Goal: Task Accomplishment & Management: Complete application form

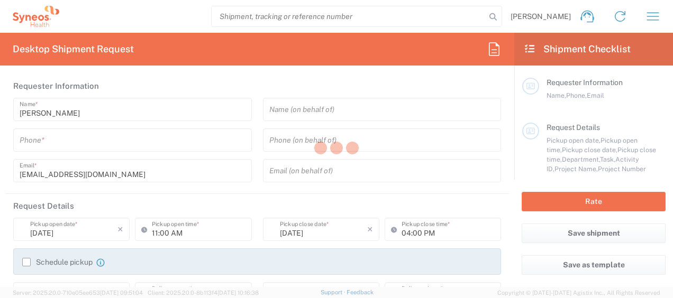
type input "4050"
type input "[GEOGRAPHIC_DATA]"
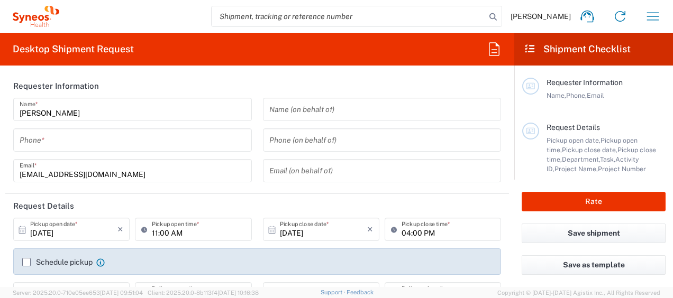
type input "Syneos Health UK Limited"
click at [117, 154] on div "[PERSON_NAME] Name * Phone * [EMAIL_ADDRESS][DOMAIN_NAME] Email *" at bounding box center [133, 144] width 250 height 92
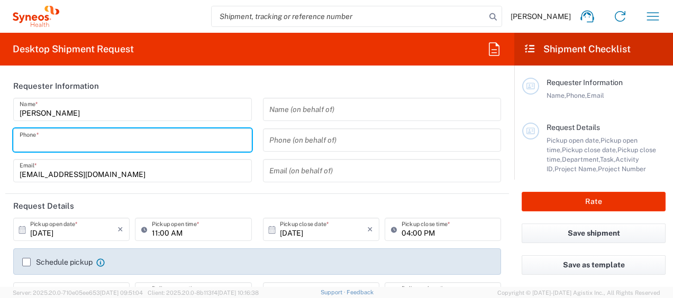
click at [100, 140] on input "tel" at bounding box center [133, 140] width 226 height 19
type input "07709511530"
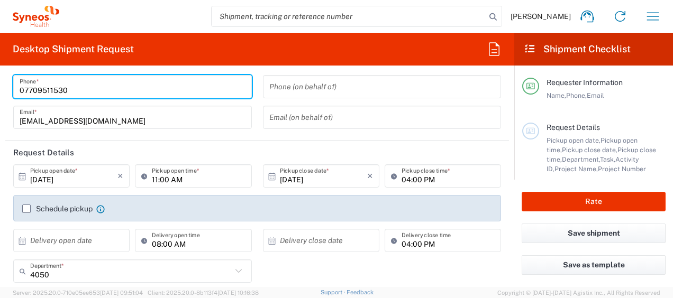
scroll to position [54, 0]
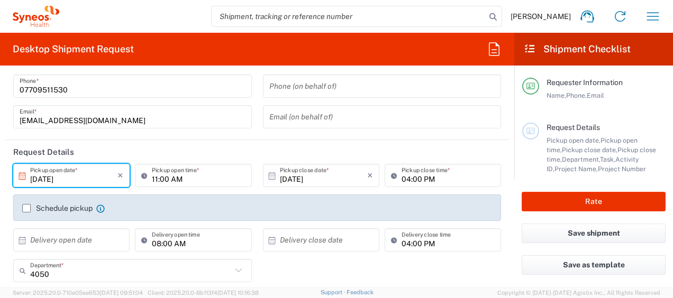
click at [76, 182] on input "[DATE]" at bounding box center [73, 176] width 87 height 19
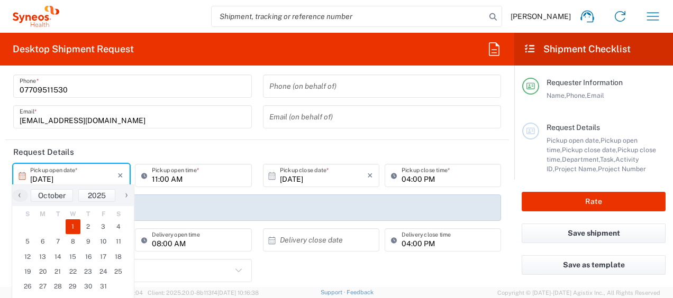
click at [165, 157] on header "Request Details" at bounding box center [256, 152] width 503 height 24
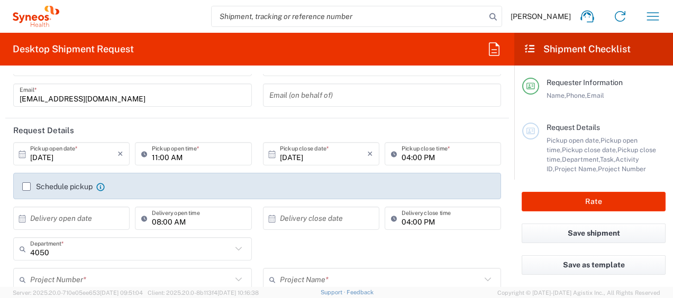
scroll to position [76, 0]
click at [61, 156] on input "[DATE]" at bounding box center [73, 153] width 87 height 19
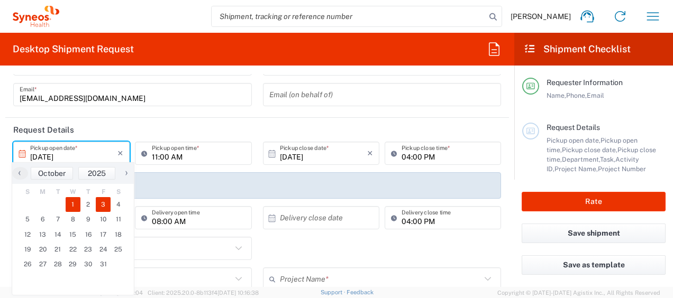
click at [96, 204] on span "3" at bounding box center [103, 204] width 15 height 15
type input "[DATE]"
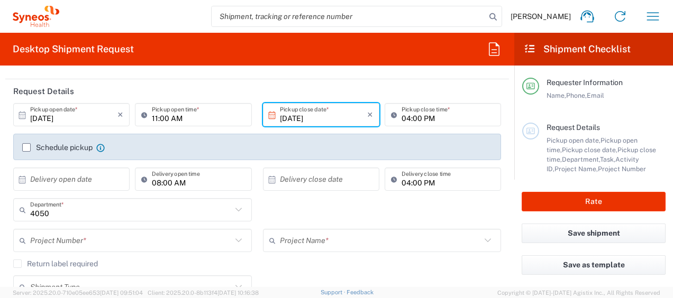
scroll to position [116, 0]
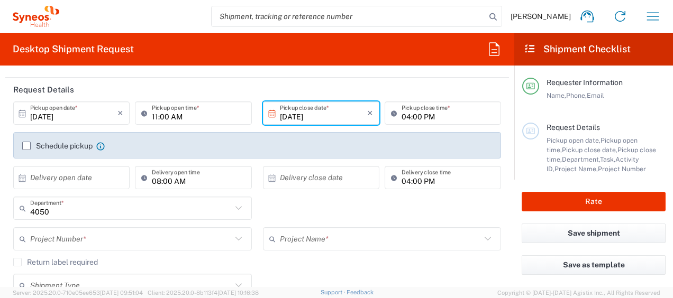
click at [0, 176] on html "[PERSON_NAME] Home Shipment estimator Shipment tracking Desktop shipment reques…" at bounding box center [336, 149] width 673 height 298
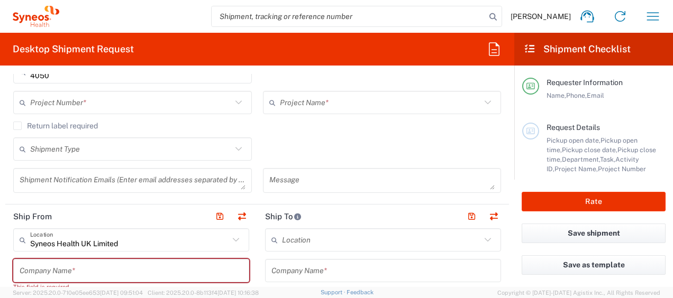
scroll to position [252, 0]
click at [20, 128] on label "Return label required" at bounding box center [55, 127] width 85 height 8
click at [17, 127] on input "Return label required" at bounding box center [17, 127] width 0 height 0
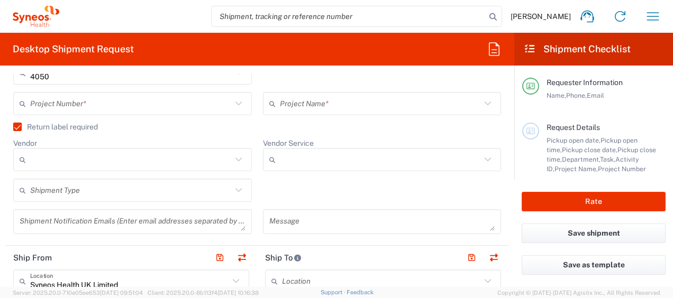
click at [243, 186] on div "Shipment Type" at bounding box center [132, 190] width 238 height 23
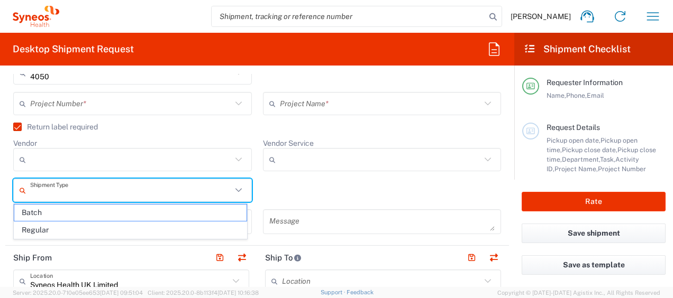
click at [284, 197] on div "Shipment Type Batch Regular" at bounding box center [257, 194] width 499 height 31
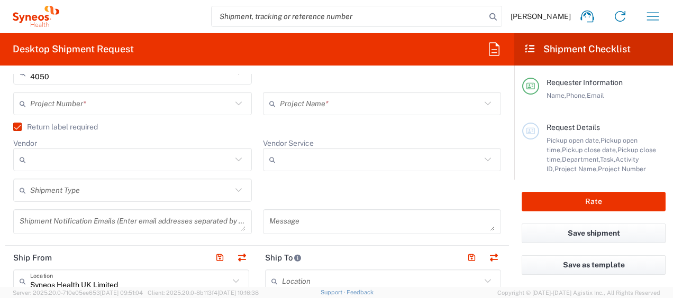
click at [238, 190] on icon at bounding box center [239, 190] width 14 height 14
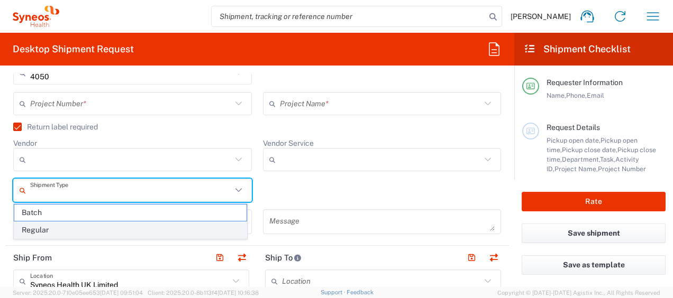
click at [152, 234] on span "Regular" at bounding box center [130, 230] width 232 height 16
type input "Regular"
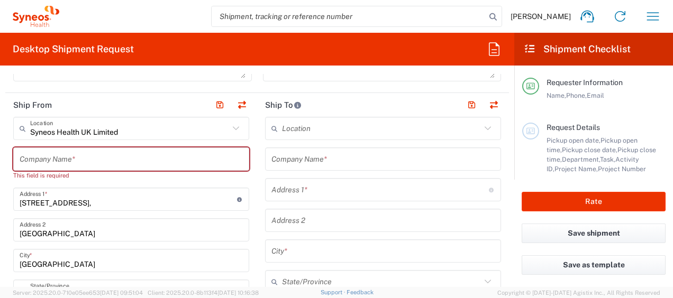
scroll to position [405, 0]
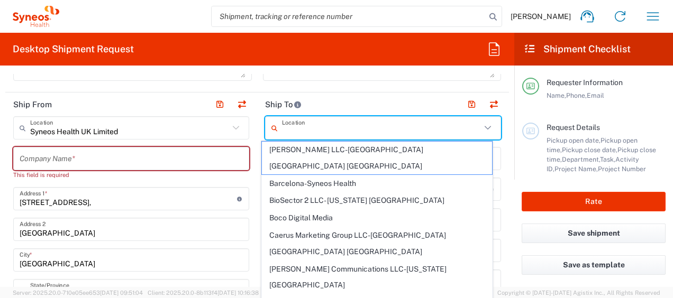
click at [363, 127] on input "text" at bounding box center [381, 128] width 199 height 19
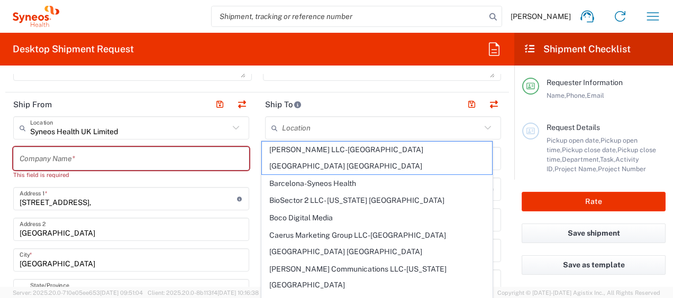
click at [236, 136] on div "Syneos Health UK Limited Location" at bounding box center [131, 127] width 236 height 23
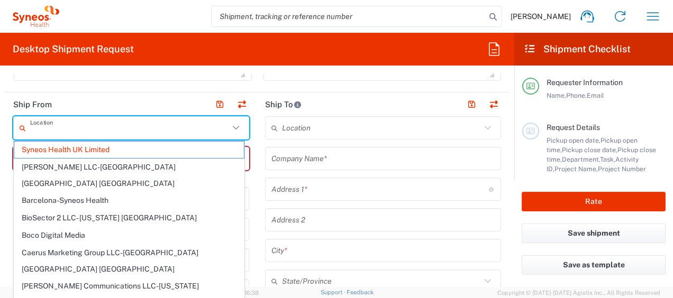
click at [233, 135] on div "Location" at bounding box center [131, 127] width 236 height 23
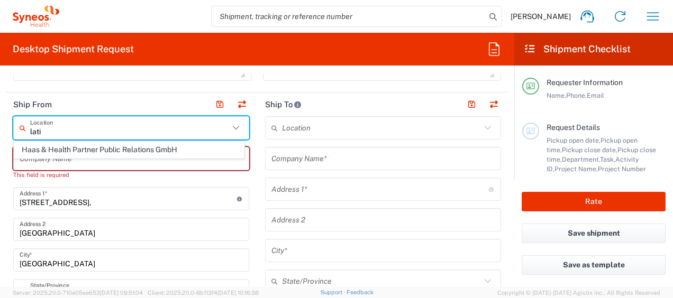
scroll to position [0, 0]
type input "l"
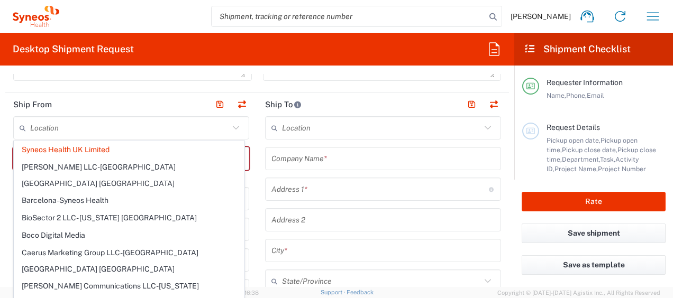
click at [126, 97] on header "Ship From" at bounding box center [131, 105] width 252 height 24
type input "Syneos Health UK Limited"
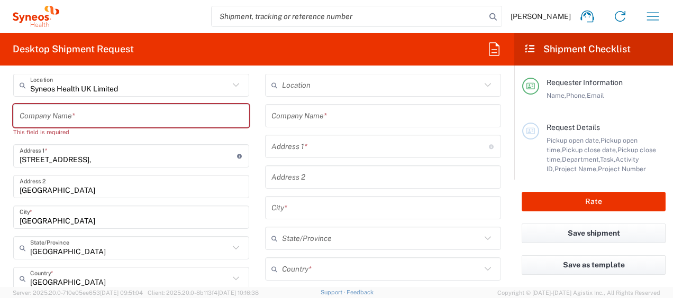
scroll to position [469, 0]
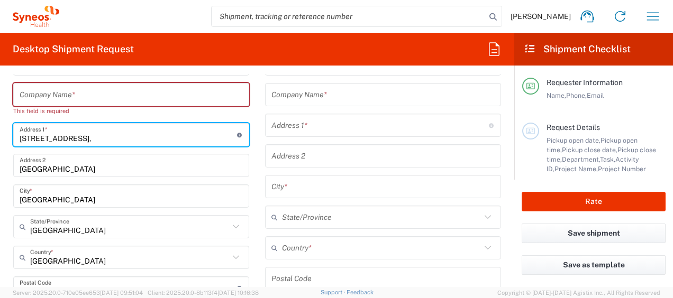
click at [128, 134] on input "[STREET_ADDRESS]," at bounding box center [128, 135] width 217 height 19
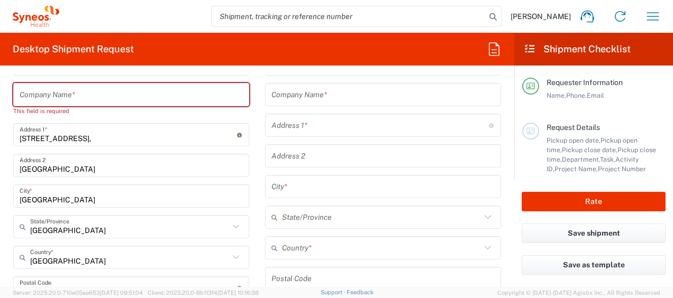
click at [0, 163] on html "[PERSON_NAME] Home Shipment estimator Shipment tracking Desktop shipment reques…" at bounding box center [336, 149] width 673 height 298
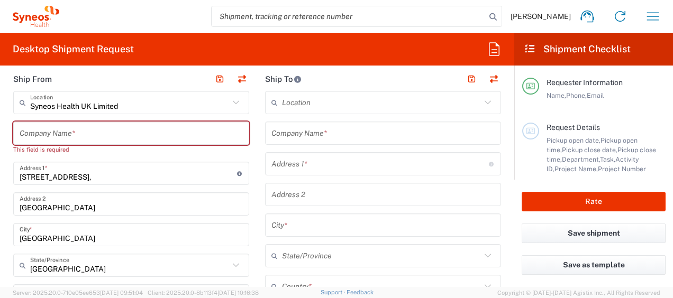
scroll to position [430, 0]
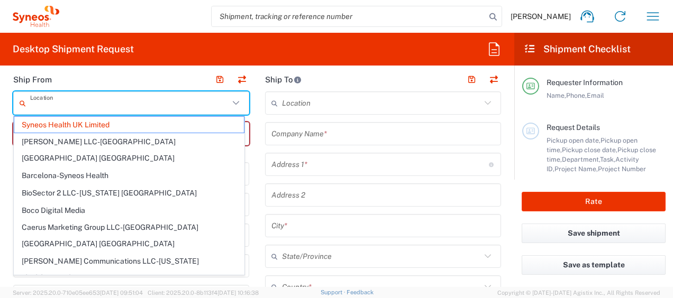
click at [129, 99] on input "text" at bounding box center [129, 103] width 199 height 19
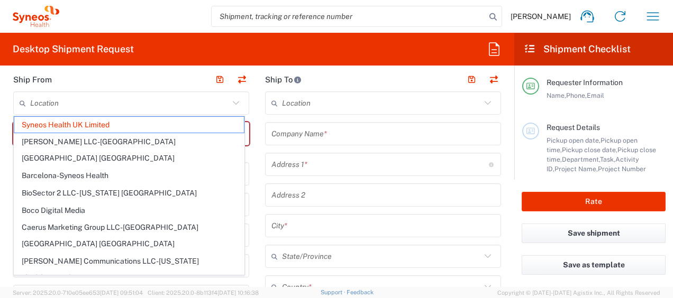
click at [148, 82] on header "Ship From" at bounding box center [131, 80] width 252 height 24
type input "Syneos Health UK Limited"
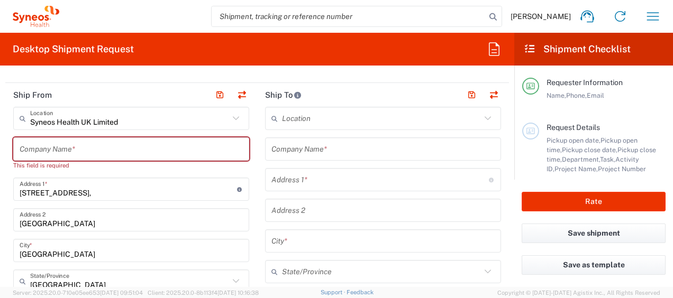
scroll to position [414, 0]
click at [230, 115] on icon at bounding box center [236, 119] width 14 height 14
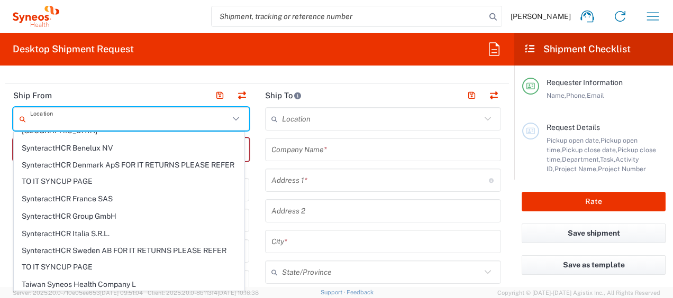
scroll to position [2417, 0]
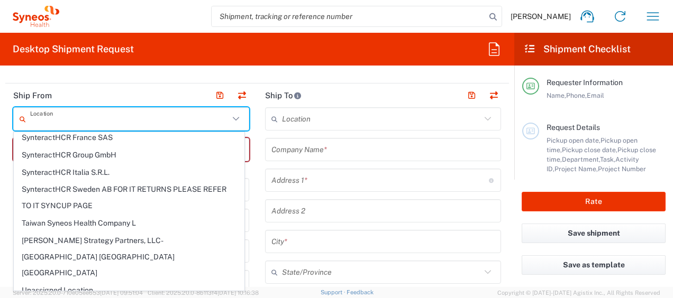
click at [91, 91] on header "Ship From" at bounding box center [131, 96] width 252 height 24
type input "Syneos Health UK Limited"
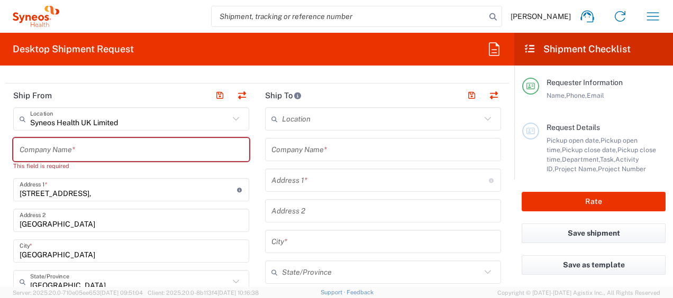
click at [39, 150] on input "text" at bounding box center [131, 150] width 223 height 19
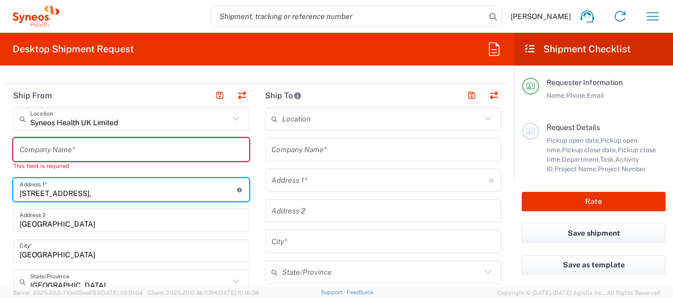
click at [126, 188] on input "[STREET_ADDRESS]," at bounding box center [128, 190] width 217 height 19
click at [102, 144] on input "text" at bounding box center [131, 150] width 223 height 19
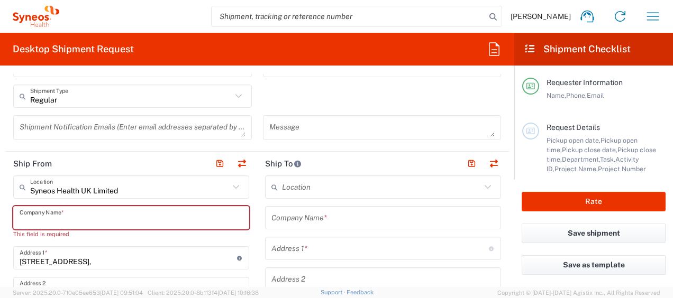
scroll to position [345, 0]
click at [237, 163] on button "button" at bounding box center [241, 164] width 15 height 15
type input "Syneos Health UK Limited"
type input "[STREET_ADDRESS],"
type input "[GEOGRAPHIC_DATA]"
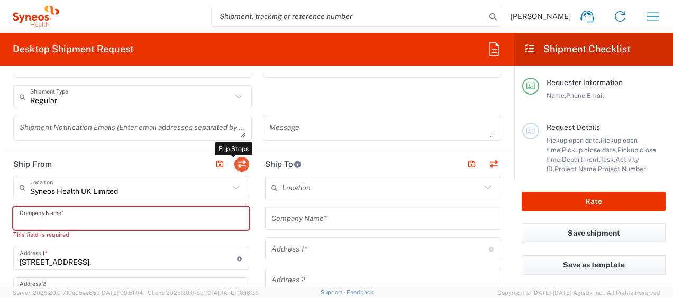
type input "[GEOGRAPHIC_DATA]"
type input "GU14 7BF"
type input "[PERSON_NAME]"
type input "[EMAIL_ADDRESS][DOMAIN_NAME]"
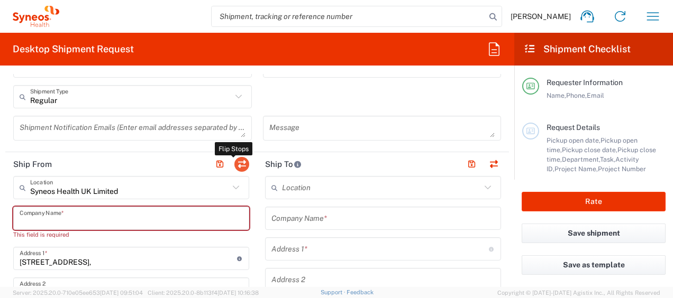
type input "GB806650142000"
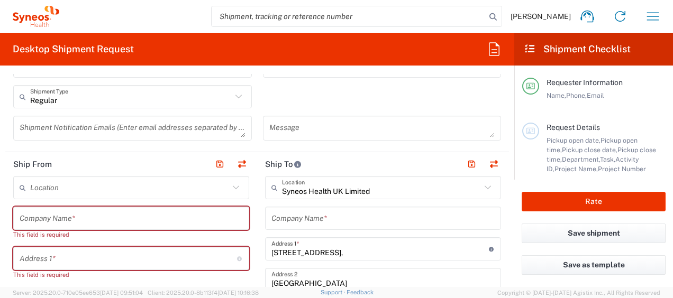
type input "[GEOGRAPHIC_DATA]"
click at [84, 186] on input "text" at bounding box center [129, 188] width 199 height 19
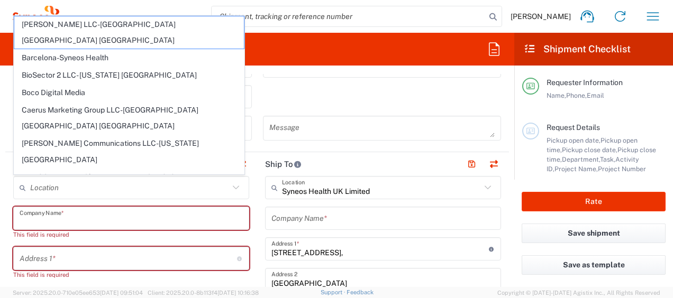
click at [79, 217] on input "text" at bounding box center [131, 218] width 223 height 19
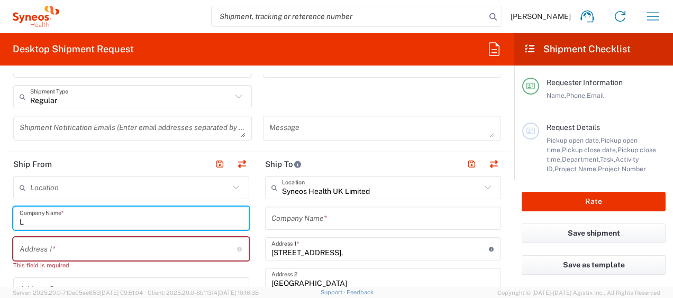
type input "L"
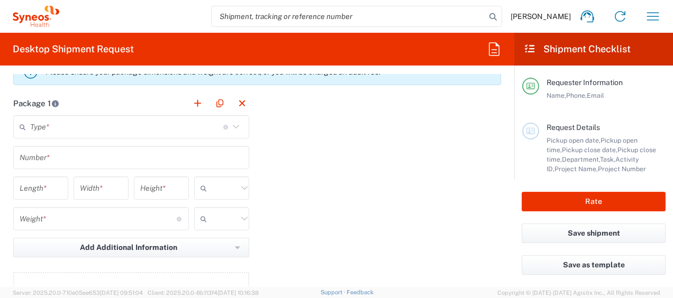
scroll to position [1053, 0]
drag, startPoint x: 3, startPoint y: 170, endPoint x: 136, endPoint y: 190, distance: 135.3
click at [3, 170] on form "Requester Information [PERSON_NAME] Name * [PHONE_NUMBER] Phone * [EMAIL_ADDRES…" at bounding box center [257, 180] width 514 height 213
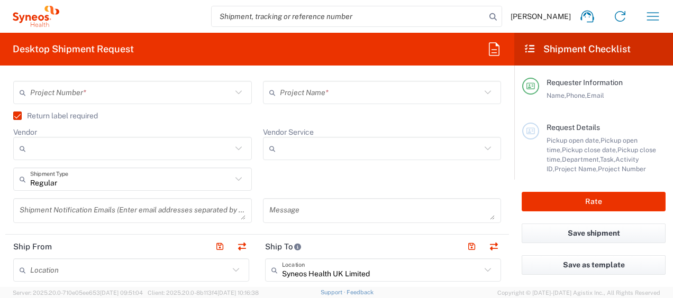
scroll to position [263, 0]
click at [183, 94] on input "text" at bounding box center [130, 92] width 201 height 19
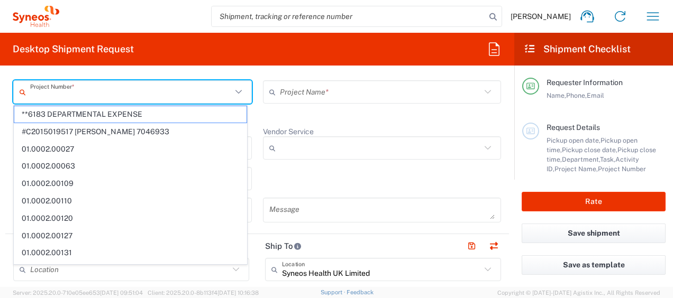
click at [1, 133] on form "Requester Information [PERSON_NAME] Name * [PHONE_NUMBER] Phone * [EMAIL_ADDRES…" at bounding box center [257, 180] width 514 height 213
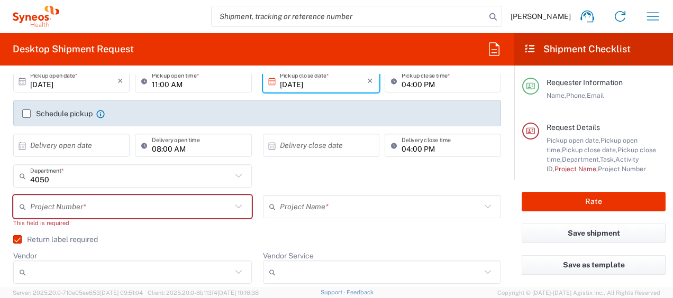
scroll to position [148, 0]
click at [315, 177] on div "4050 Department * 4050 3000 3100 3109 3110 3111 3112 3125 3130 3135 3136 3150 3…" at bounding box center [257, 180] width 499 height 31
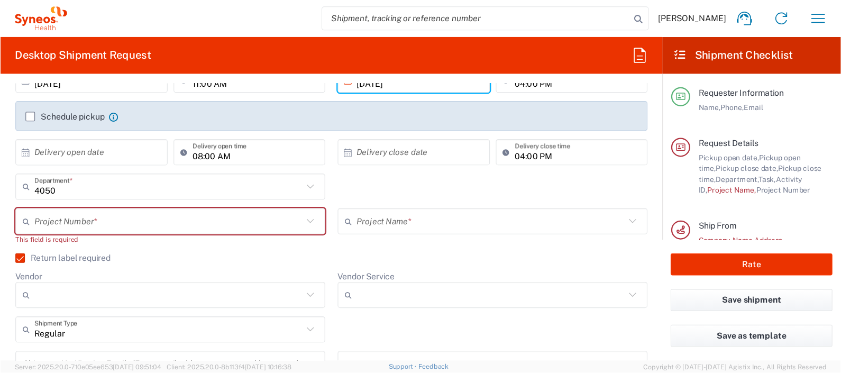
scroll to position [159, 0]
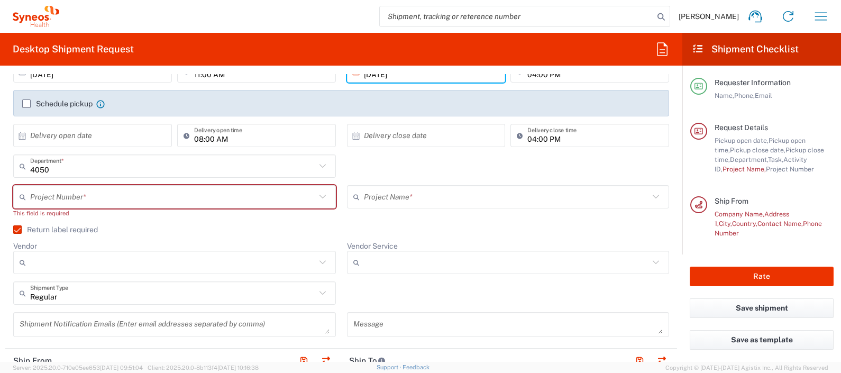
drag, startPoint x: 648, startPoint y: 0, endPoint x: 213, endPoint y: 240, distance: 497.4
click at [213, 240] on div "Return label required" at bounding box center [341, 233] width 656 height 16
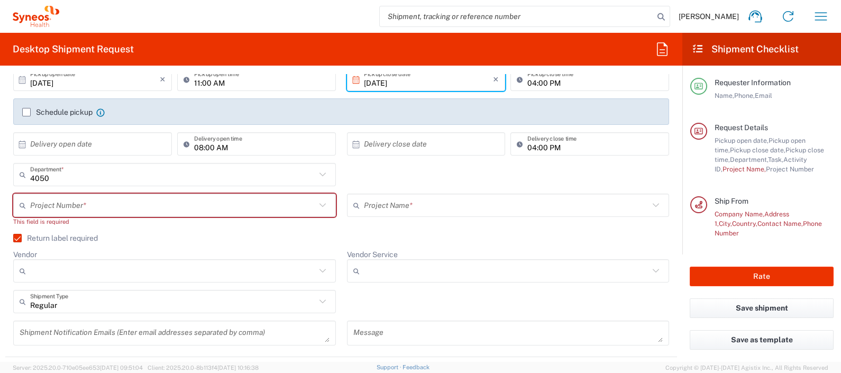
scroll to position [148, 0]
click at [153, 242] on agx-checkbox-control "Return label required" at bounding box center [341, 240] width 656 height 8
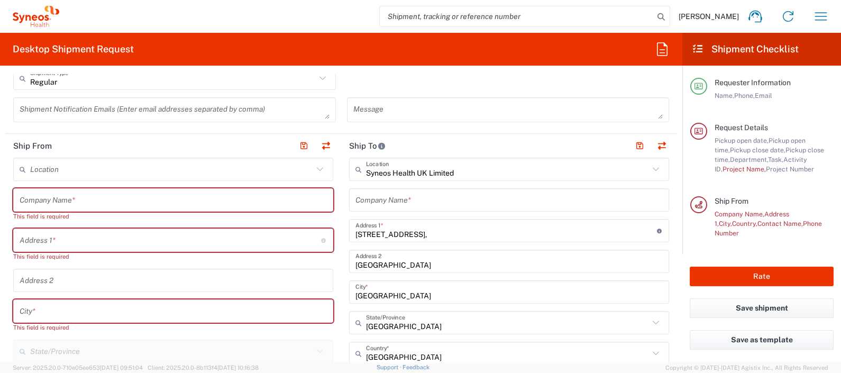
scroll to position [374, 0]
click at [94, 198] on input "text" at bounding box center [173, 199] width 307 height 19
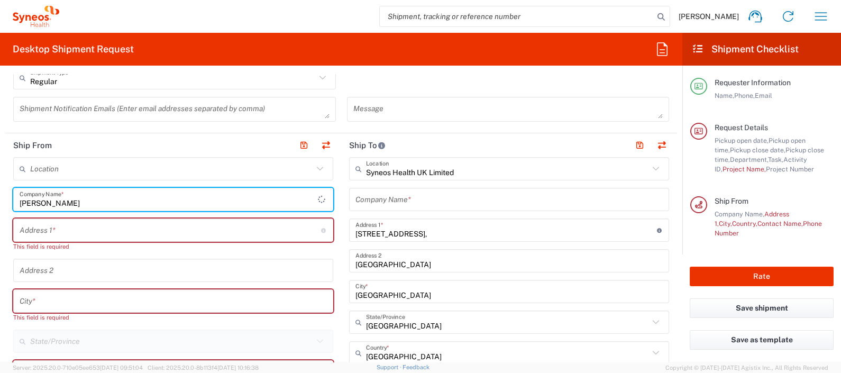
type input "[PERSON_NAME]"
click at [373, 195] on input "text" at bounding box center [508, 199] width 307 height 19
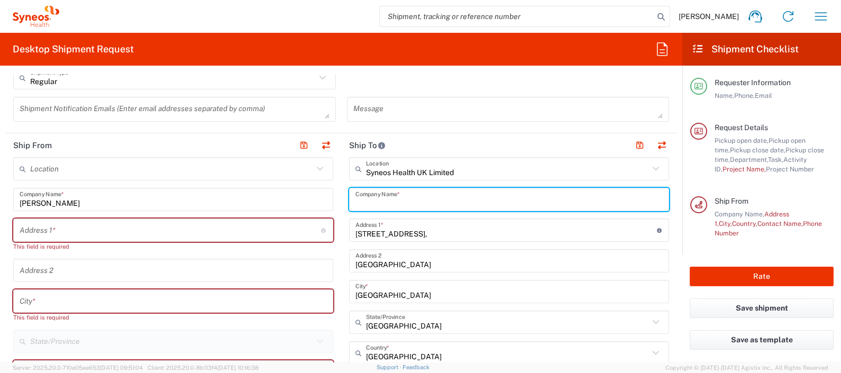
click at [432, 201] on input "text" at bounding box center [508, 199] width 307 height 19
type input "sy"
type input "syn"
click at [649, 162] on icon at bounding box center [656, 169] width 14 height 14
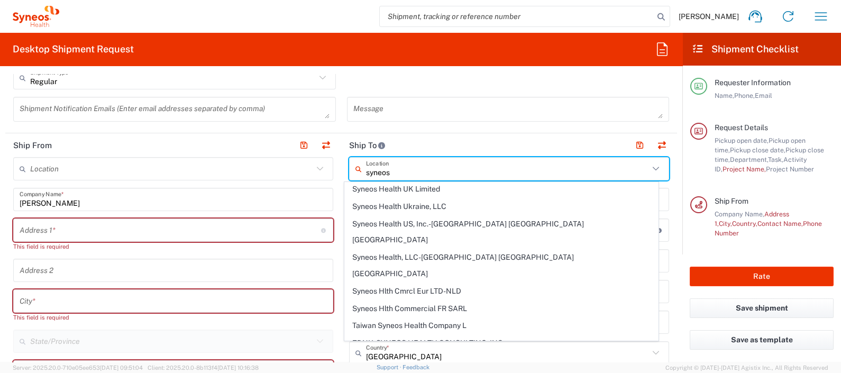
scroll to position [1335, 0]
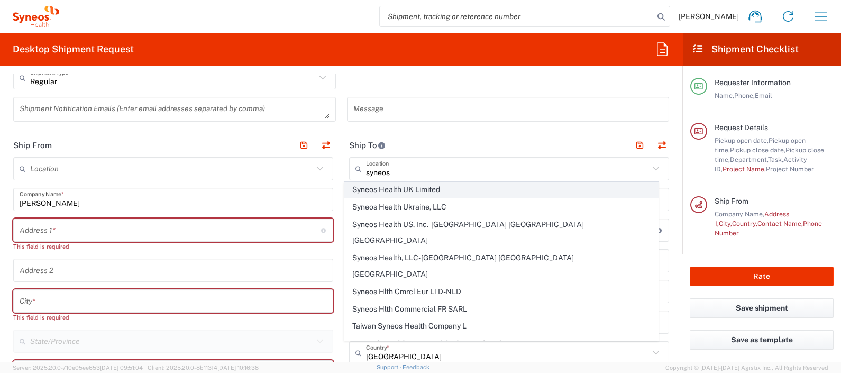
click at [412, 198] on span "Syneos Health UK Limited" at bounding box center [501, 189] width 312 height 16
type input "Syneos Health UK Limited"
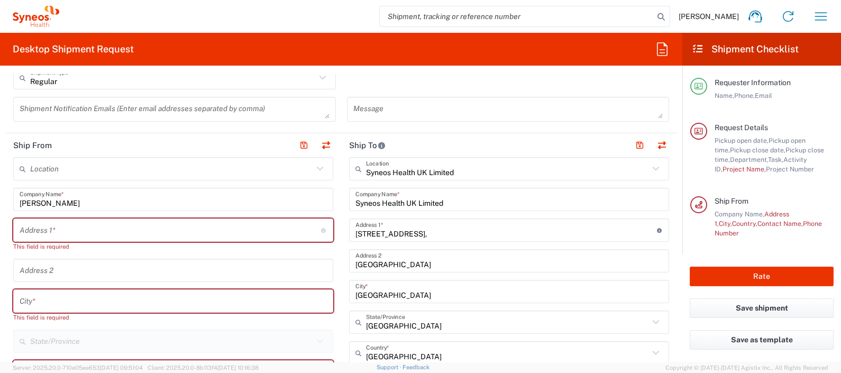
scroll to position [385, 0]
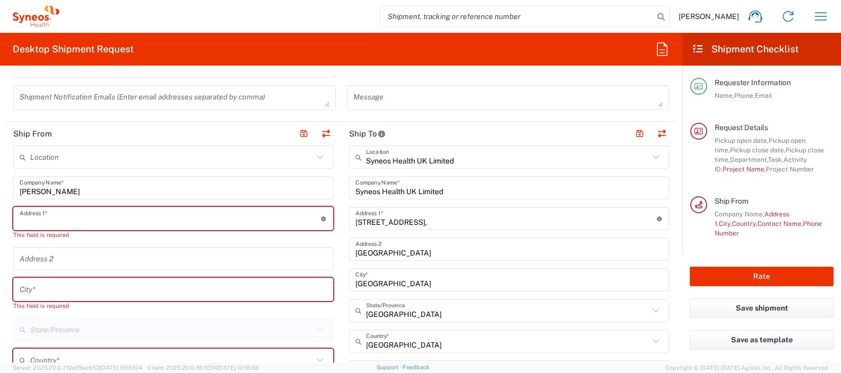
click at [80, 217] on input "text" at bounding box center [170, 218] width 301 height 19
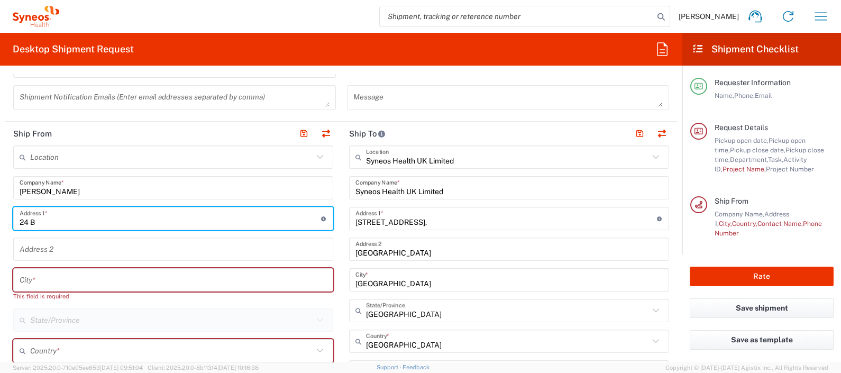
type input "24 BROOKSIDE"
type input "[GEOGRAPHIC_DATA]"
type input "07709511530"
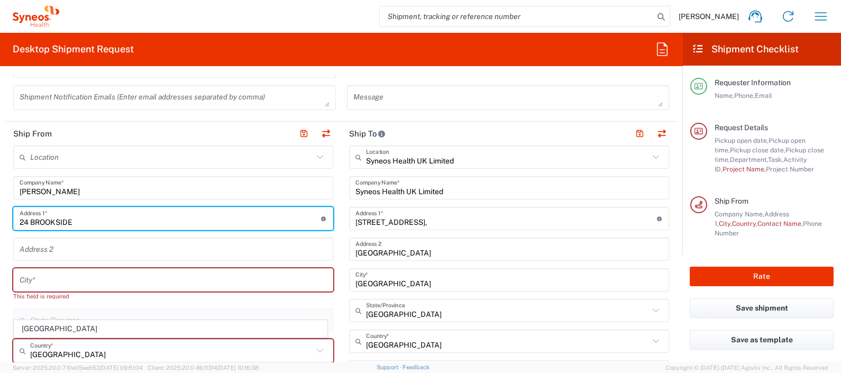
click at [50, 271] on input "text" at bounding box center [173, 280] width 307 height 19
type input "[PERSON_NAME]"
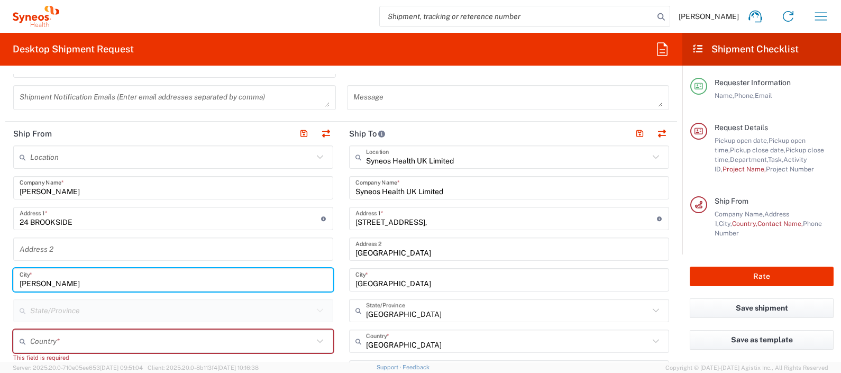
type input "[PERSON_NAME]"
click at [55, 252] on input "text" at bounding box center [173, 249] width 307 height 19
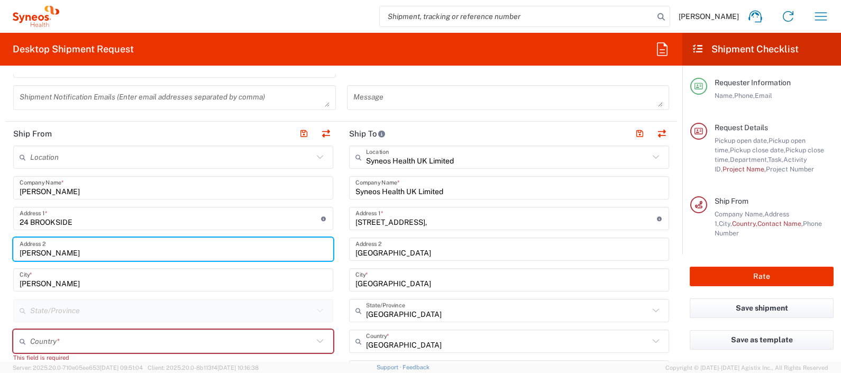
type input "[PERSON_NAME]"
click at [27, 298] on icon at bounding box center [25, 341] width 11 height 17
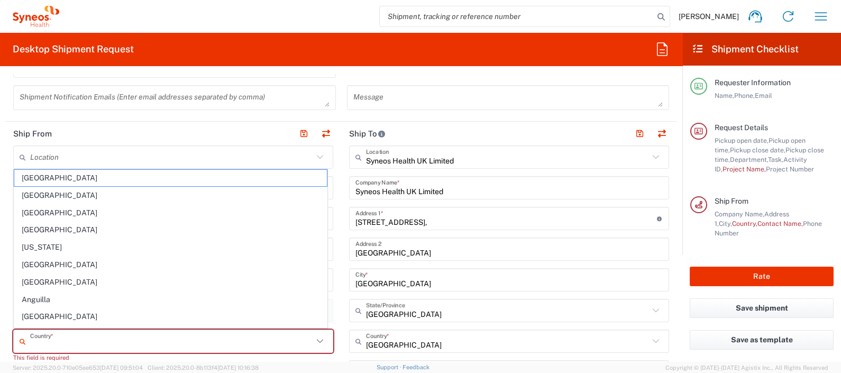
click at [75, 298] on input "text" at bounding box center [171, 341] width 283 height 19
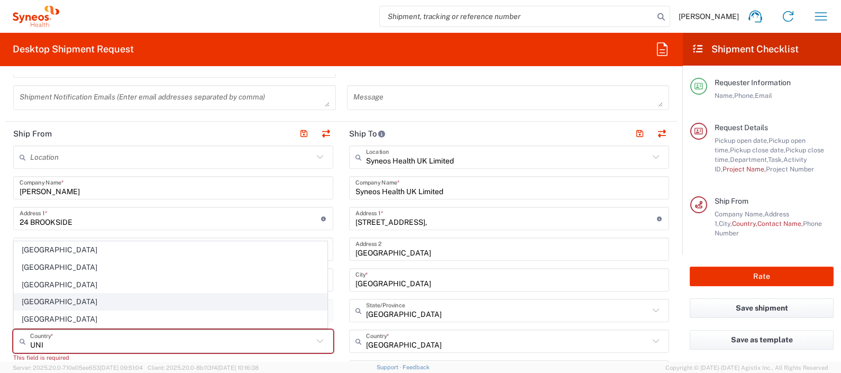
click at [36, 298] on span "[GEOGRAPHIC_DATA]" at bounding box center [170, 301] width 312 height 16
type input "[GEOGRAPHIC_DATA]"
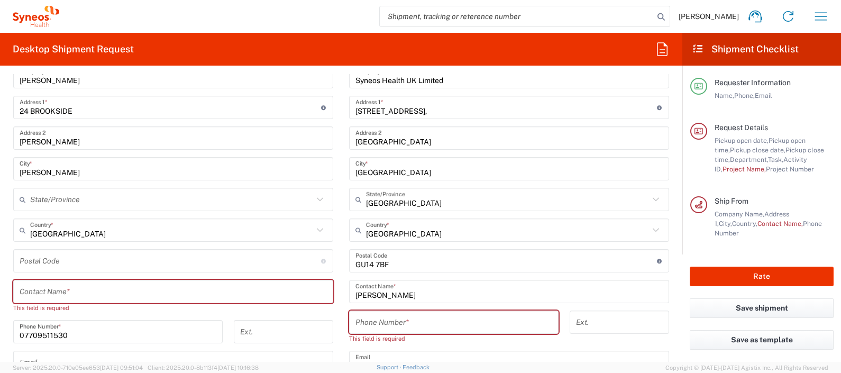
scroll to position [498, 0]
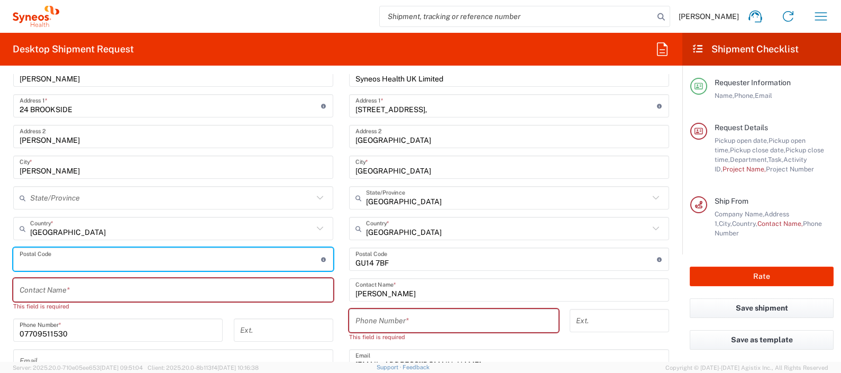
click at [36, 262] on input "undefined" at bounding box center [170, 259] width 301 height 19
type input "MK12 6JT"
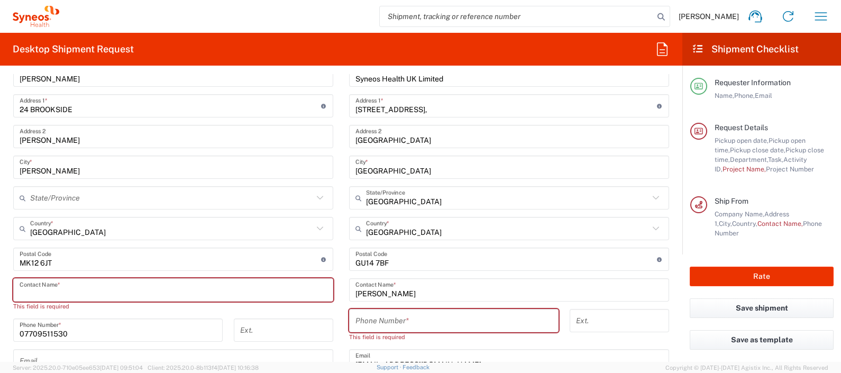
click at [32, 281] on input "text" at bounding box center [173, 290] width 307 height 19
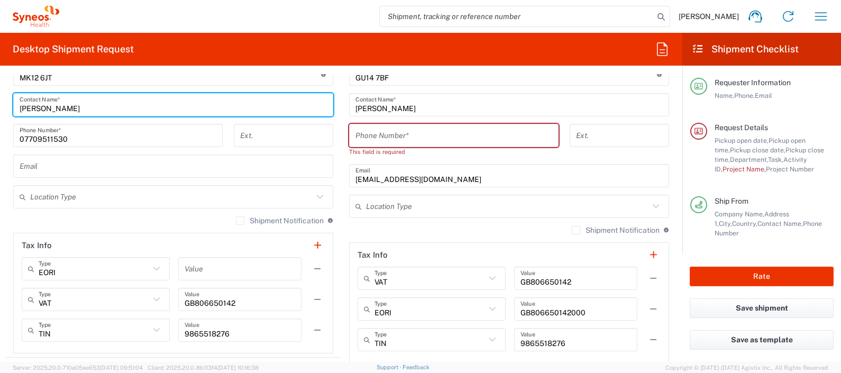
scroll to position [707, 0]
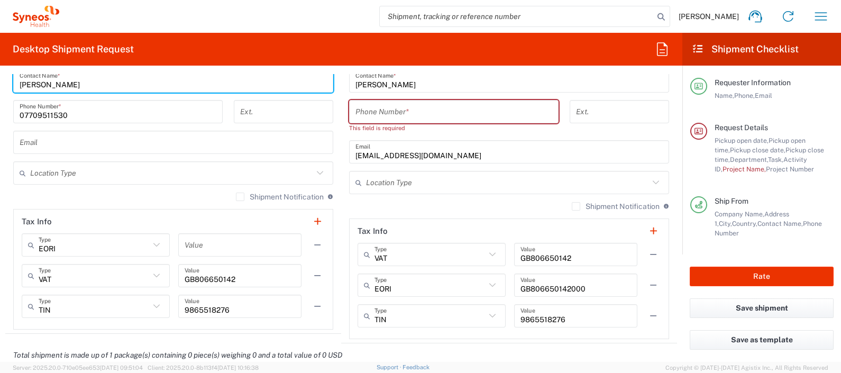
type input "[PERSON_NAME]"
click at [69, 139] on input "text" at bounding box center [173, 142] width 307 height 19
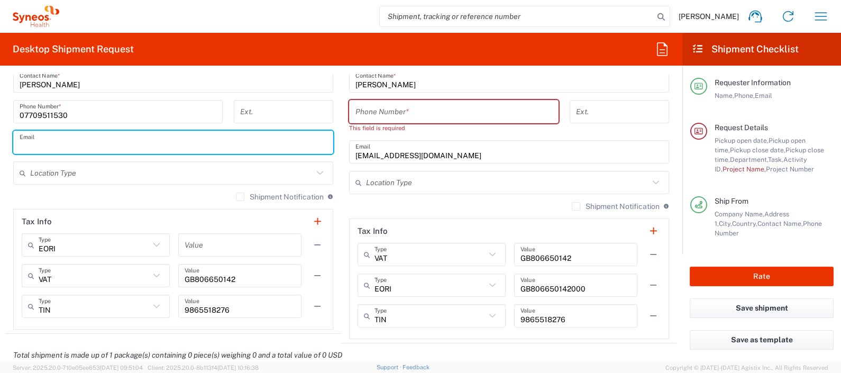
type input "[EMAIL_ADDRESS][DOMAIN_NAME]"
drag, startPoint x: 131, startPoint y: 142, endPoint x: -3, endPoint y: 141, distance: 133.8
click at [0, 141] on html "[PERSON_NAME] Home Shipment estimator Shipment tracking Desktop shipment reques…" at bounding box center [420, 186] width 841 height 373
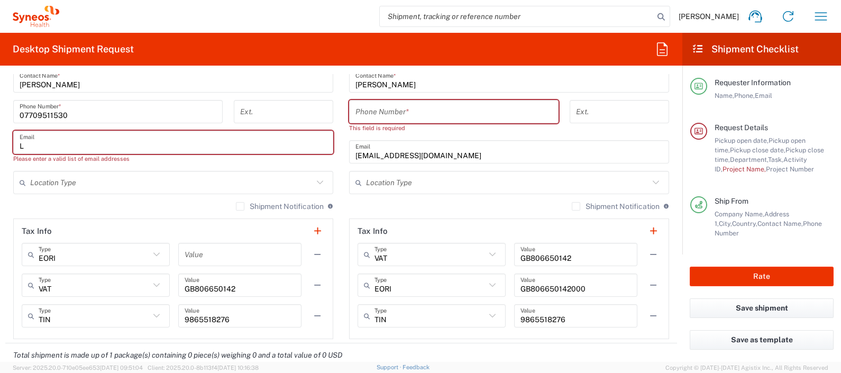
type input "[EMAIL_ADDRESS][DOMAIN_NAME]"
type input "07709511530"
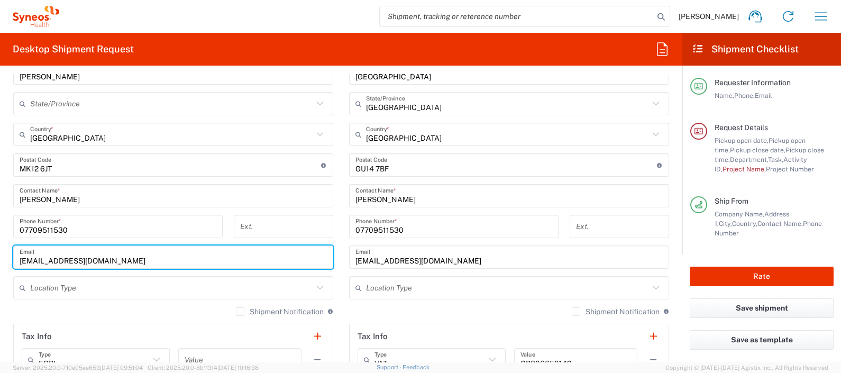
scroll to position [590, 0]
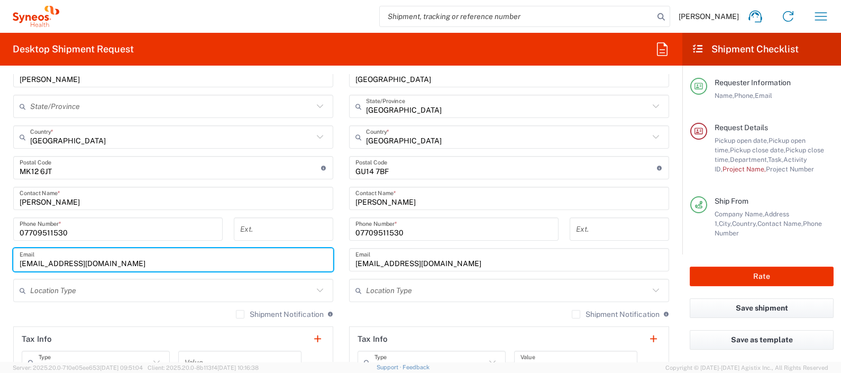
click at [410, 205] on input "[PERSON_NAME]" at bounding box center [508, 198] width 307 height 19
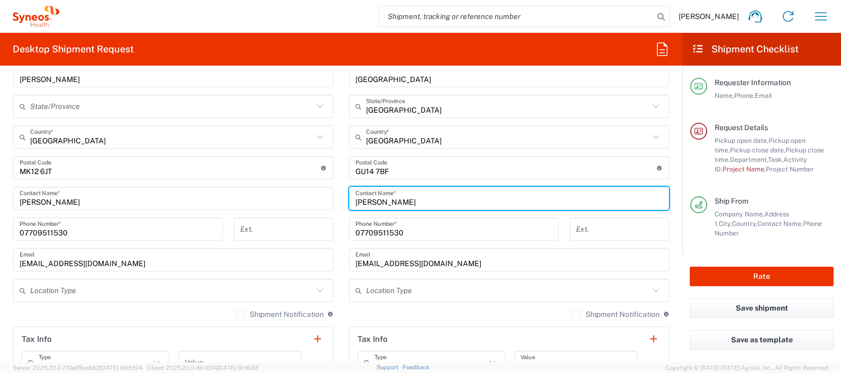
drag, startPoint x: 402, startPoint y: 196, endPoint x: 303, endPoint y: 193, distance: 98.9
click at [303, 193] on div "Ship From Location [PERSON_NAME] LLC-[GEOGRAPHIC_DATA] [GEOGRAPHIC_DATA] [GEOGR…" at bounding box center [340, 184] width 671 height 533
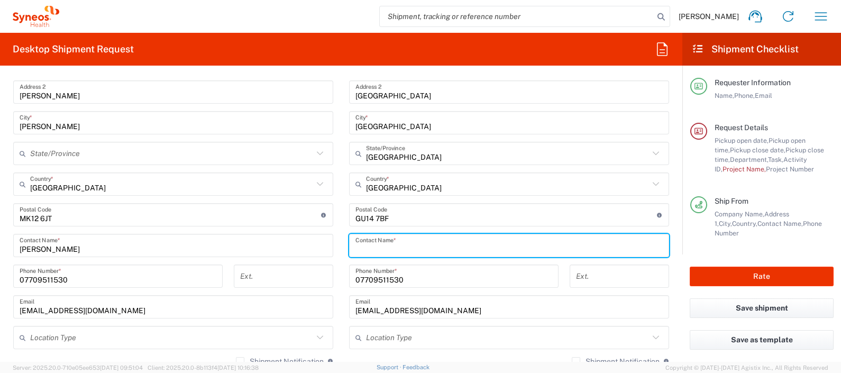
scroll to position [550, 0]
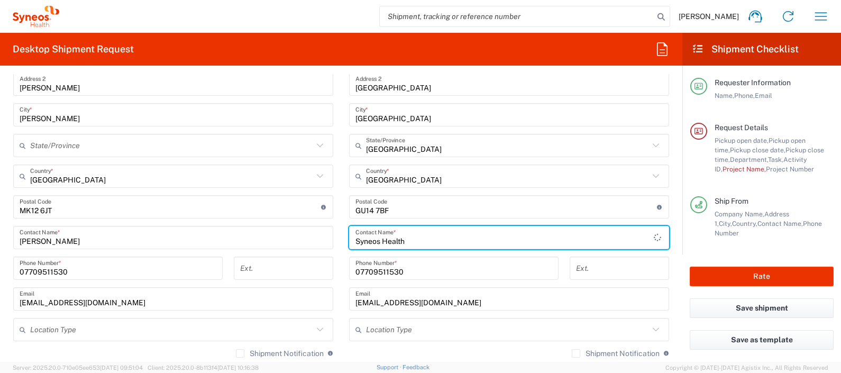
type input "Syneos Health"
click at [410, 271] on input "07709511530" at bounding box center [453, 268] width 197 height 19
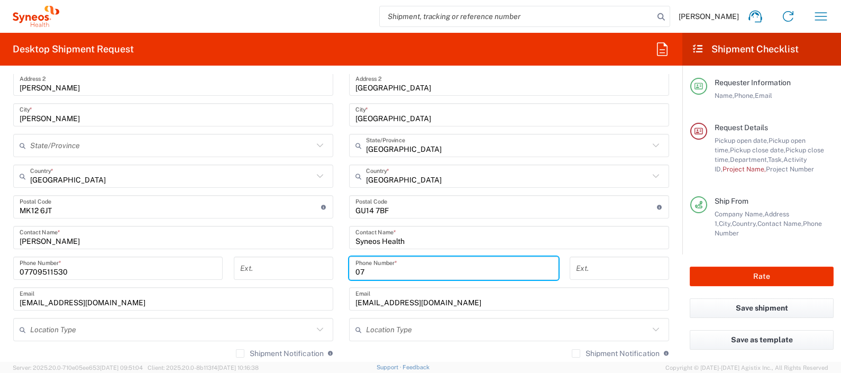
type input "0"
click at [376, 268] on input "tel" at bounding box center [453, 268] width 197 height 19
type input "01276713000"
click at [468, 298] on input "[EMAIL_ADDRESS][DOMAIN_NAME]" at bounding box center [508, 299] width 307 height 19
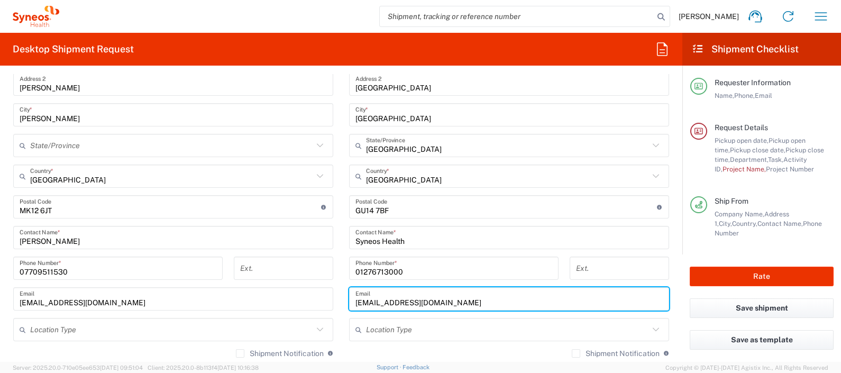
drag, startPoint x: 468, startPoint y: 303, endPoint x: 333, endPoint y: 296, distance: 136.1
click at [333, 296] on div "Ship From Location [PERSON_NAME] LLC-[GEOGRAPHIC_DATA] [GEOGRAPHIC_DATA] [GEOGR…" at bounding box center [340, 223] width 671 height 533
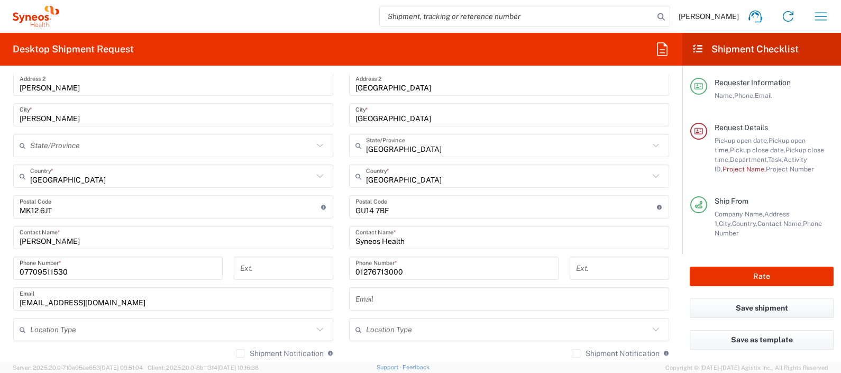
click at [85, 298] on div "Shipment Notification If checked, a shipment notification email will be sent to…" at bounding box center [173, 356] width 320 height 17
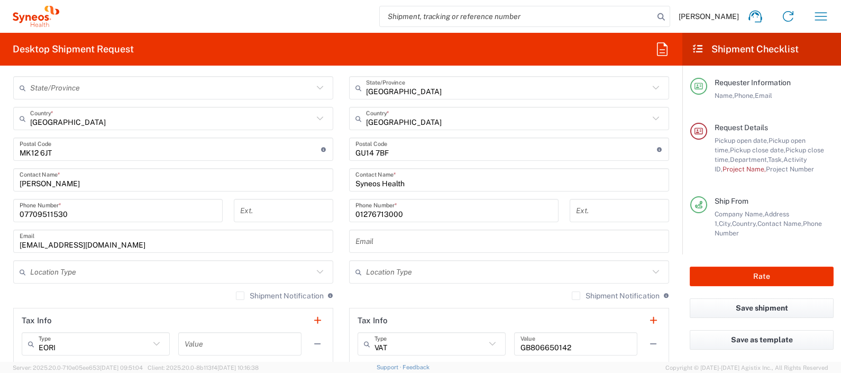
scroll to position [643, 0]
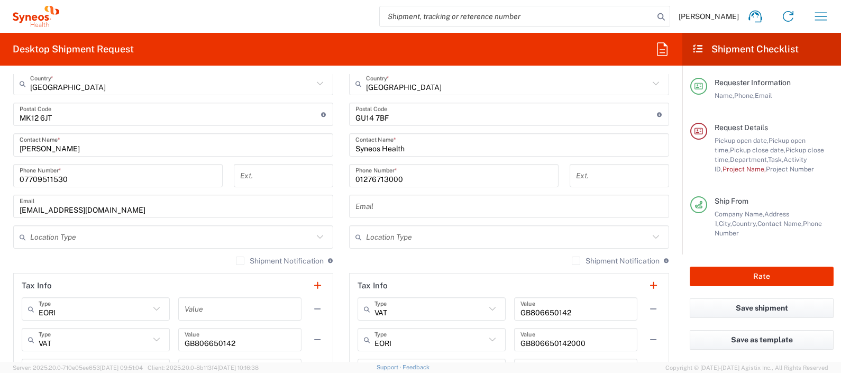
click at [236, 259] on label "Shipment Notification" at bounding box center [280, 260] width 88 height 8
click at [240, 261] on input "Shipment Notification" at bounding box center [240, 261] width 0 height 0
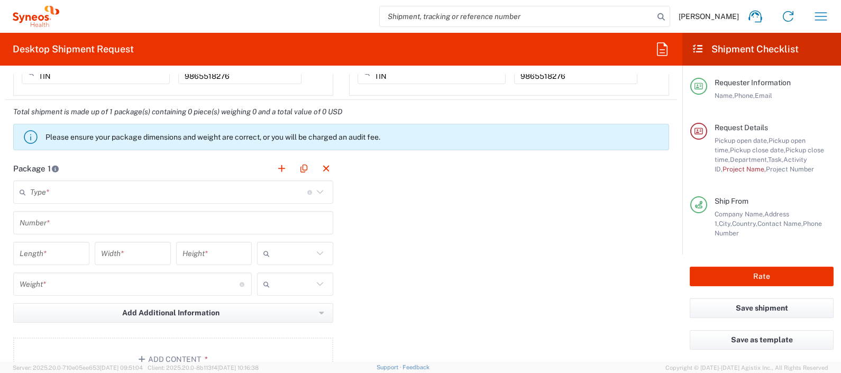
scroll to position [950, 0]
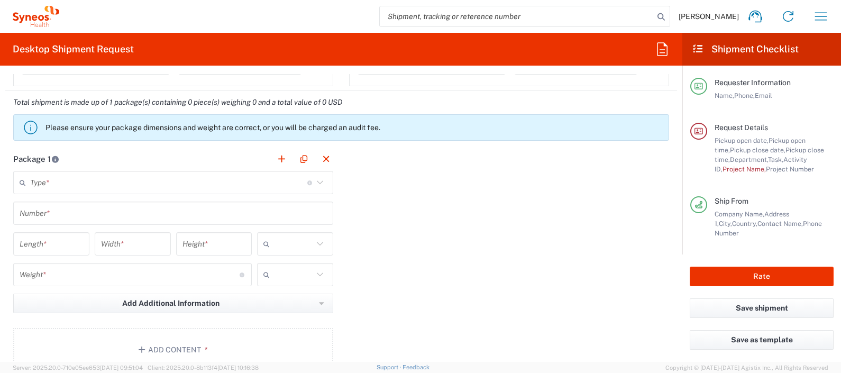
click at [317, 178] on icon at bounding box center [320, 183] width 14 height 14
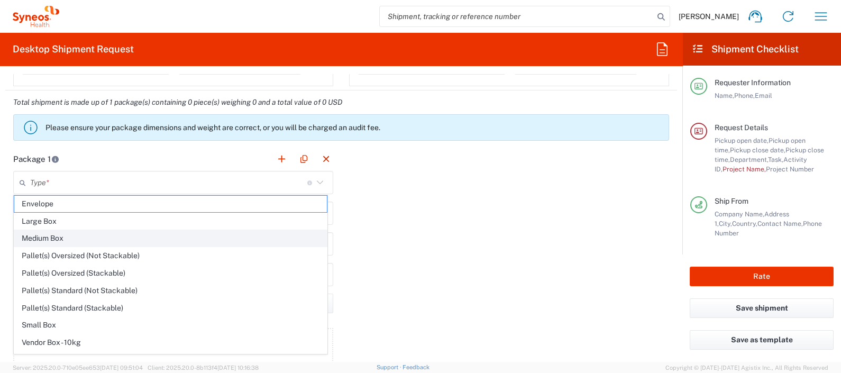
click at [98, 229] on li "Medium Box" at bounding box center [171, 237] width 314 height 17
type input "Medium Box"
type input "13"
type input "11.5"
type input "2.5"
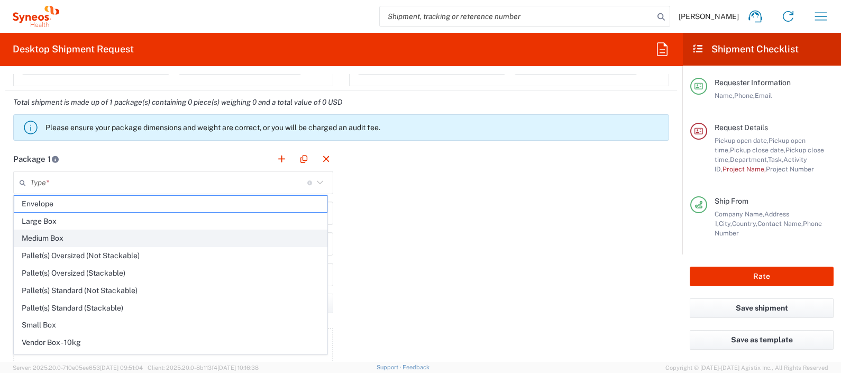
type input "in"
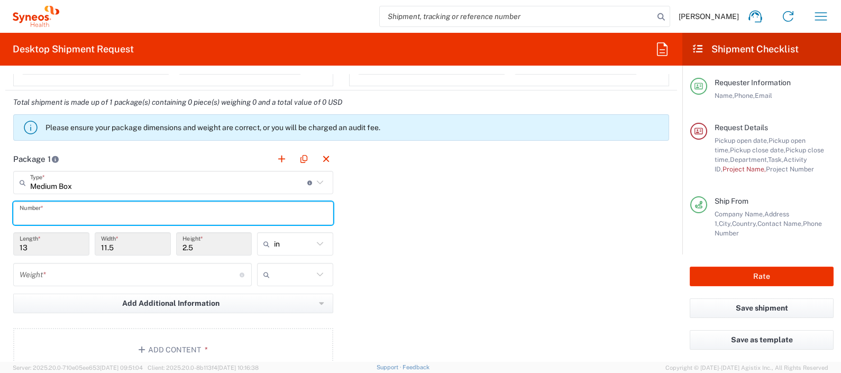
click at [112, 205] on input "text" at bounding box center [173, 213] width 307 height 19
type input "1"
click at [428, 253] on div "Package 1 Medium Box Type * Material used to package goods Envelope Large Box M…" at bounding box center [340, 263] width 671 height 232
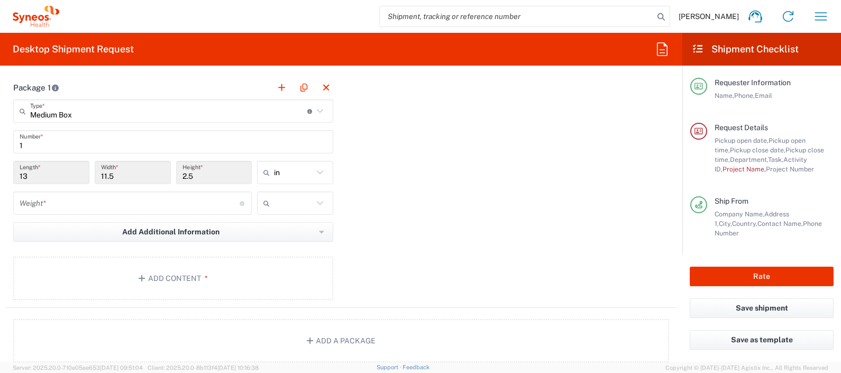
scroll to position [1023, 0]
click at [187, 201] on input "number" at bounding box center [130, 202] width 220 height 19
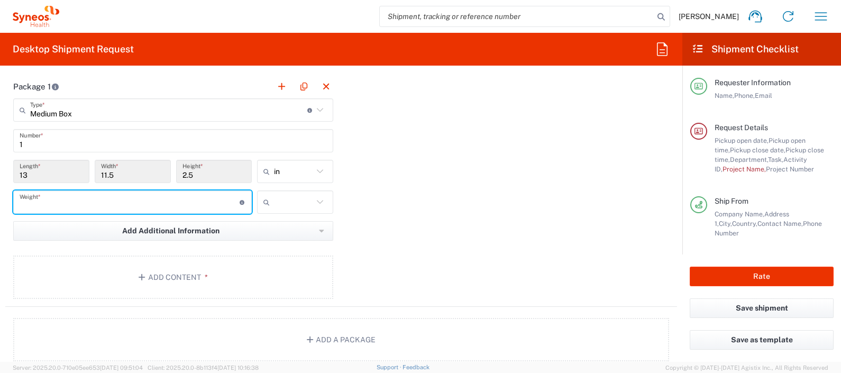
type input "5"
type input "3"
click at [319, 198] on icon at bounding box center [320, 202] width 14 height 14
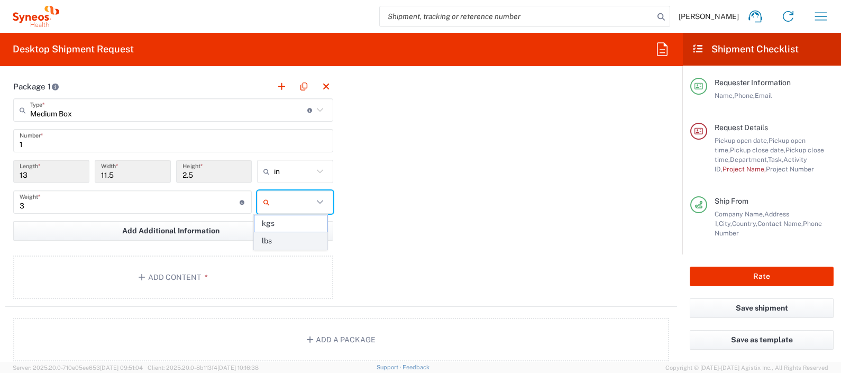
click at [270, 238] on span "lbs" at bounding box center [290, 241] width 72 height 16
type input "lbs"
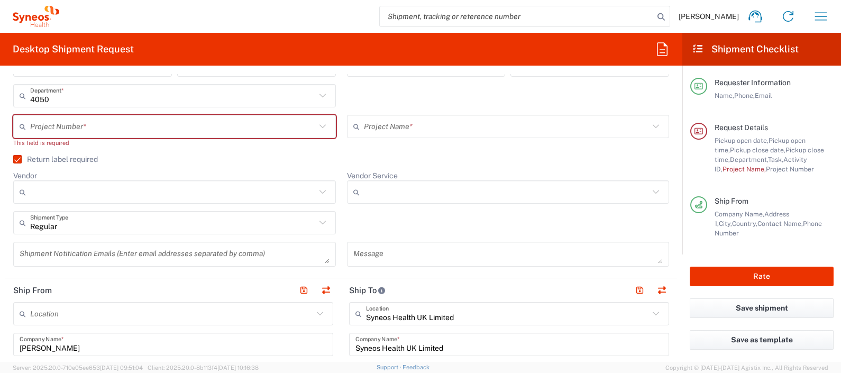
scroll to position [144, 0]
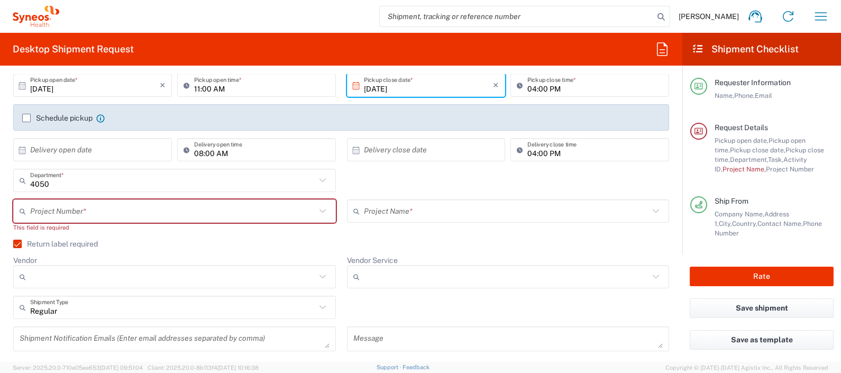
click at [316, 277] on icon at bounding box center [323, 277] width 14 height 14
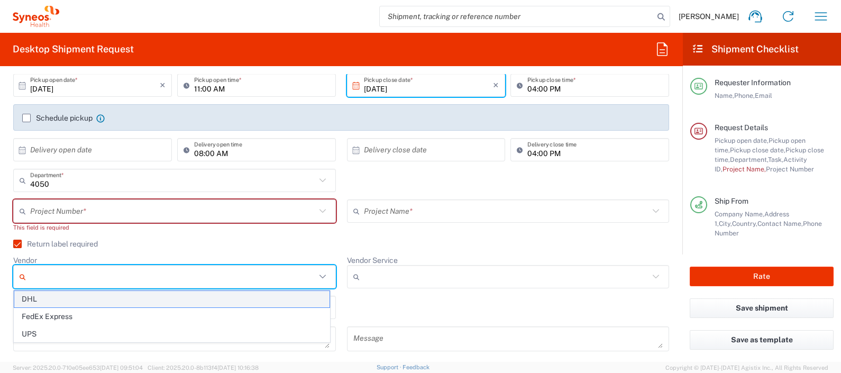
click at [35, 298] on span "DHL" at bounding box center [171, 299] width 315 height 16
type input "DHL"
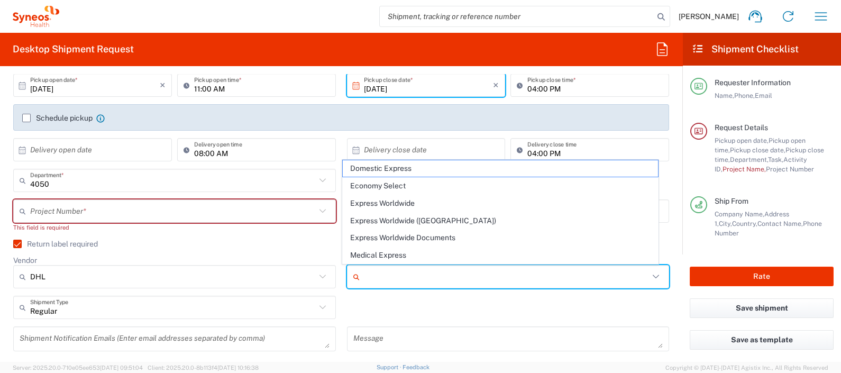
click at [414, 272] on input "Vendor Service" at bounding box center [507, 276] width 286 height 17
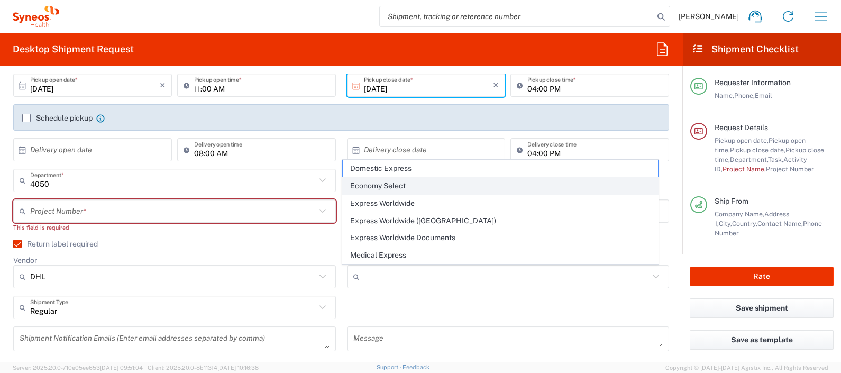
click at [397, 186] on span "Economy Select" at bounding box center [500, 186] width 315 height 16
type input "Economy Select"
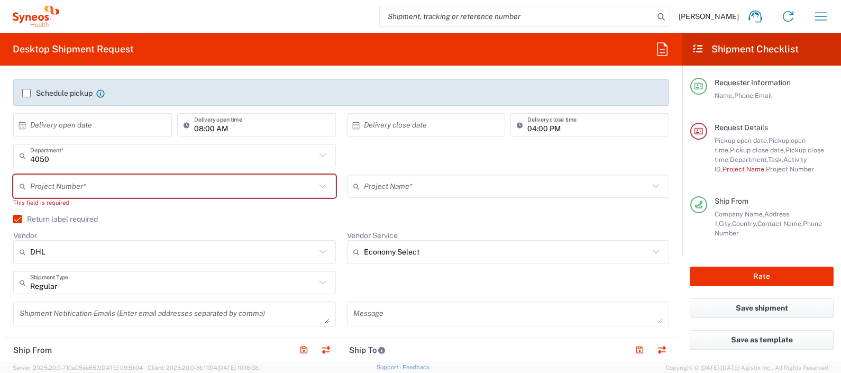
scroll to position [170, 0]
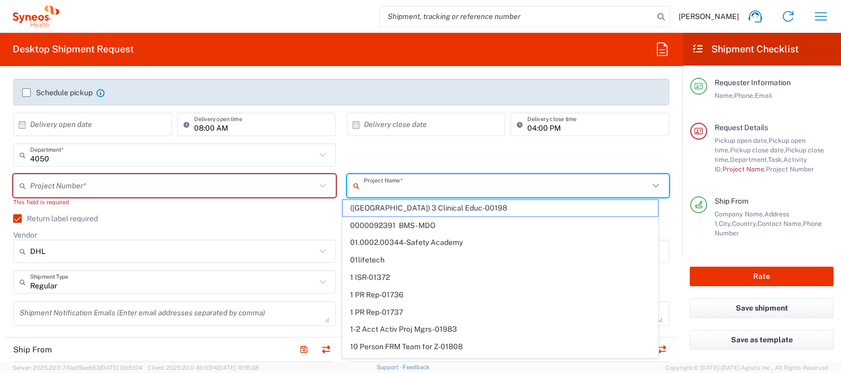
click at [386, 185] on input "text" at bounding box center [507, 186] width 286 height 19
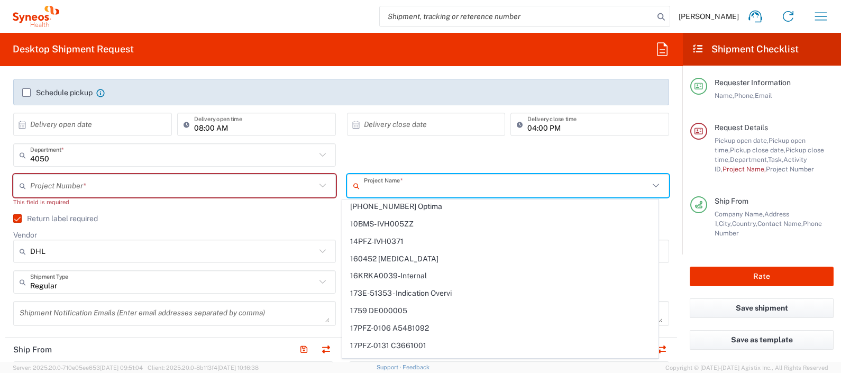
scroll to position [0, 0]
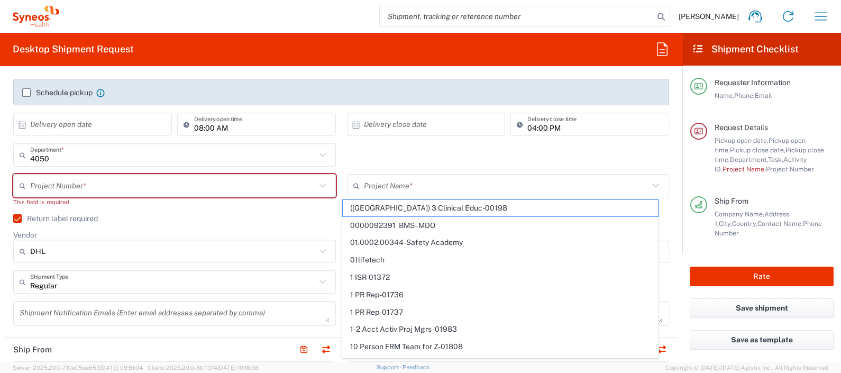
click at [385, 161] on div "4050 Department * 4050 3000 3100 3109 3110 3111 3112 3125 3130 3135 3136 3150 3…" at bounding box center [341, 158] width 667 height 31
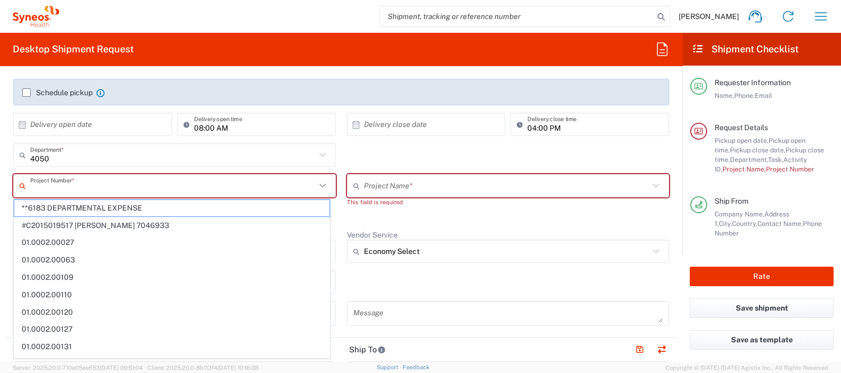
click at [307, 183] on input "text" at bounding box center [173, 186] width 286 height 19
click at [361, 147] on div "4050 Department * 4050 3000 3100 3109 3110 3111 3112 3125 3130 3135 3136 3150 3…" at bounding box center [341, 158] width 667 height 31
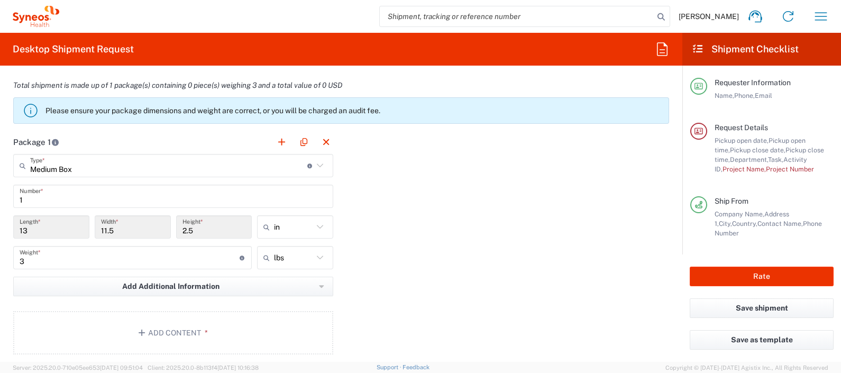
scroll to position [967, 0]
click at [313, 254] on icon at bounding box center [320, 258] width 14 height 14
type input "lbs"
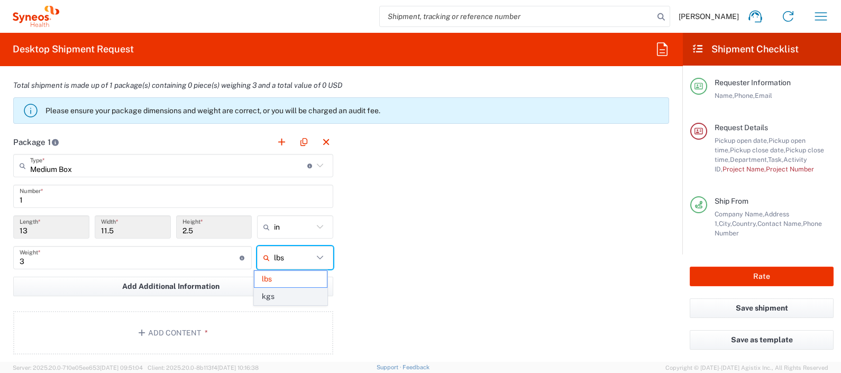
click at [275, 298] on span "kgs" at bounding box center [290, 296] width 72 height 16
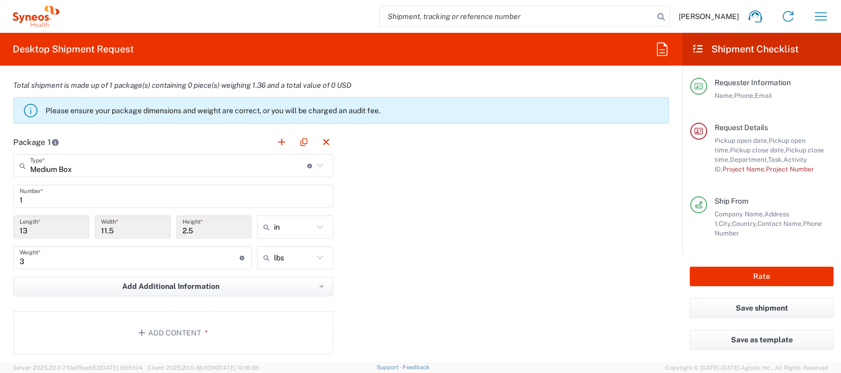
type input "1.36"
type input "kgs"
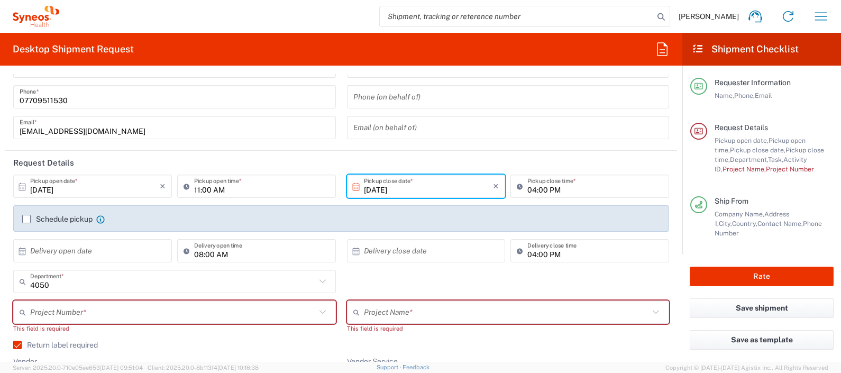
scroll to position [43, 0]
click at [672, 298] on button "Save as template" at bounding box center [761, 340] width 144 height 20
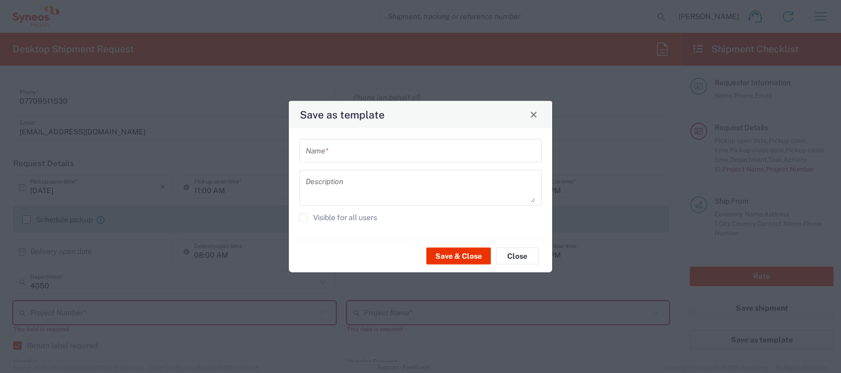
click at [672, 298] on div "Save as template Name * Description Visible for all users Save & Close Close" at bounding box center [420, 186] width 841 height 373
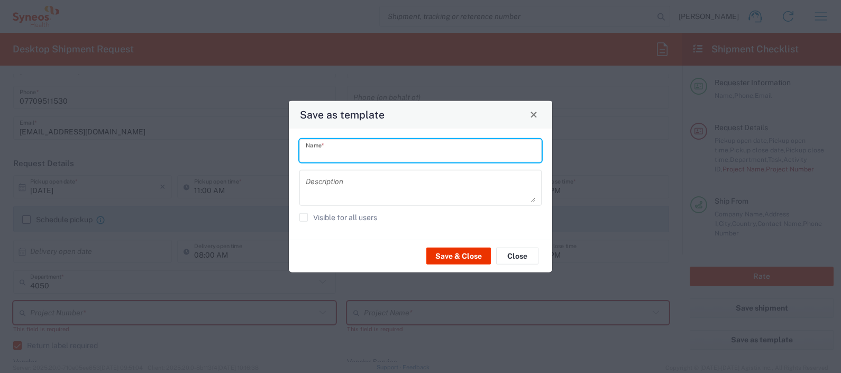
click at [480, 148] on input "text" at bounding box center [420, 150] width 229 height 19
type input "Laptop"
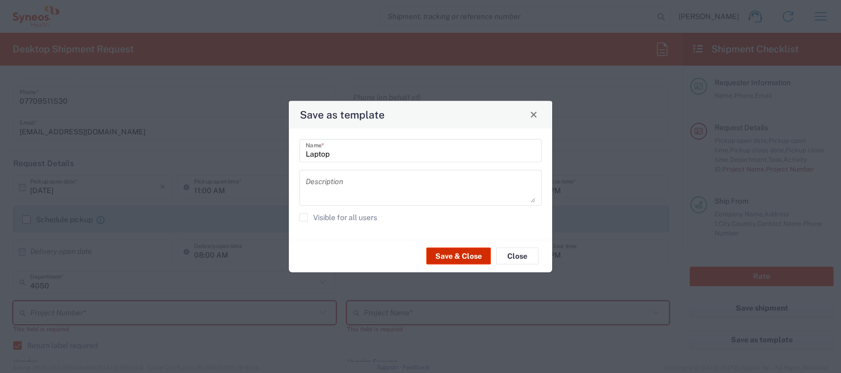
click at [445, 255] on button "Save & Close" at bounding box center [458, 255] width 65 height 17
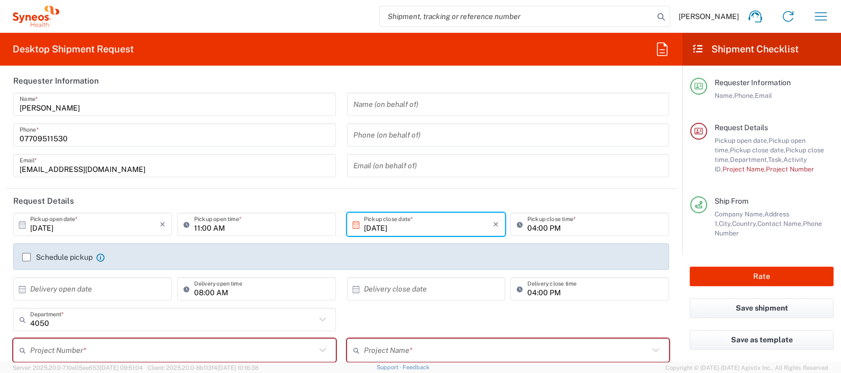
scroll to position [0, 0]
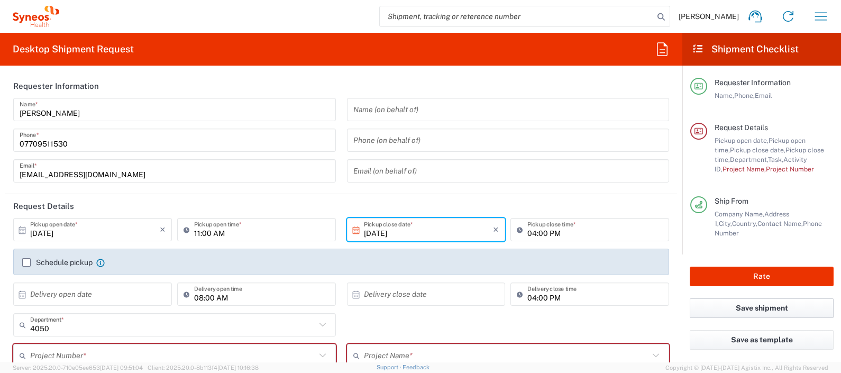
click at [672, 298] on button "Save shipment" at bounding box center [761, 308] width 144 height 20
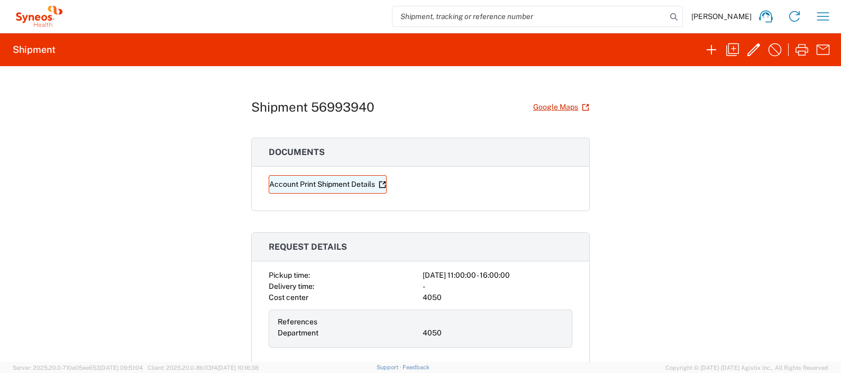
click at [310, 181] on link "Account Print Shipment Details" at bounding box center [328, 184] width 118 height 19
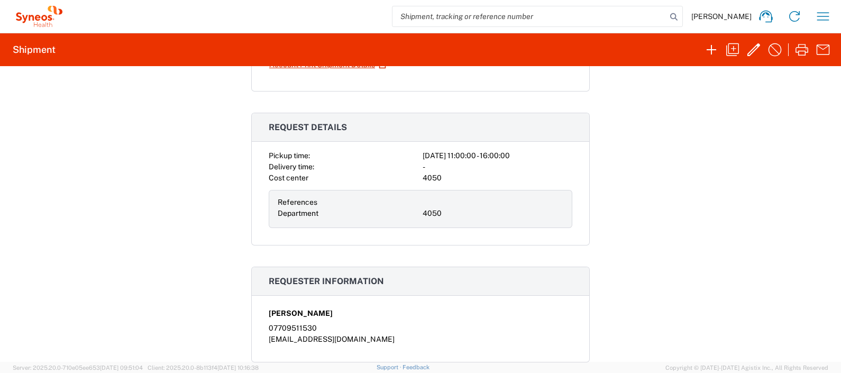
scroll to position [109, 0]
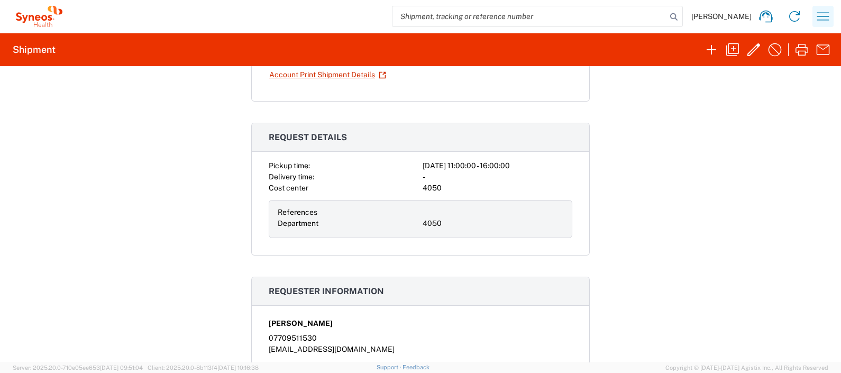
click at [672, 11] on icon "button" at bounding box center [822, 16] width 17 height 17
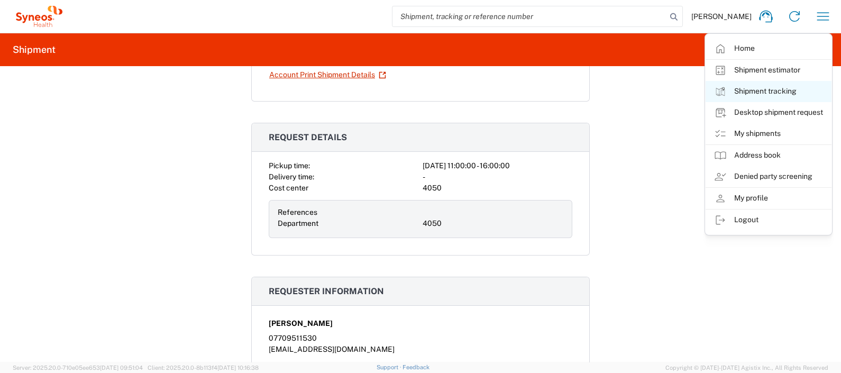
click at [672, 85] on link "Shipment tracking" at bounding box center [768, 91] width 126 height 21
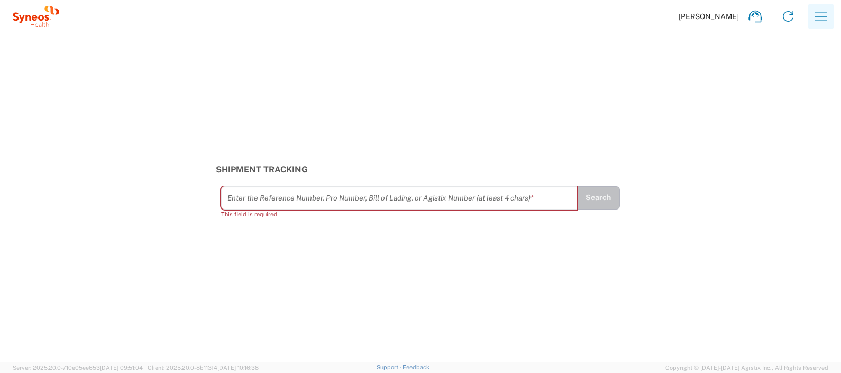
click at [672, 22] on icon "button" at bounding box center [820, 16] width 17 height 17
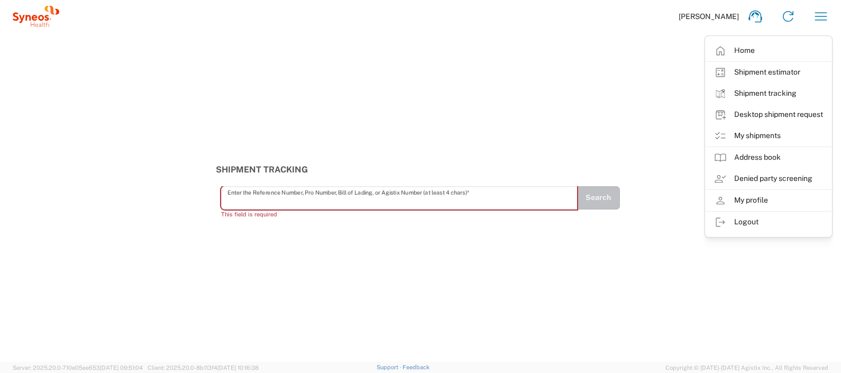
click at [431, 201] on input "text" at bounding box center [399, 197] width 344 height 19
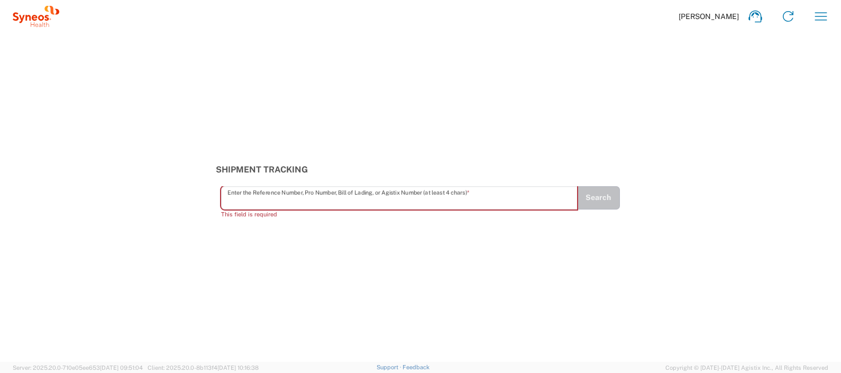
paste input "From Subject Received Size Categories [EMAIL_ADDRESS][DOMAIN_NAME] [EXTERNAL] S…"
type input "From Subject Received Size Categories [EMAIL_ADDRESS][DOMAIN_NAME] [EXTERNAL] S…"
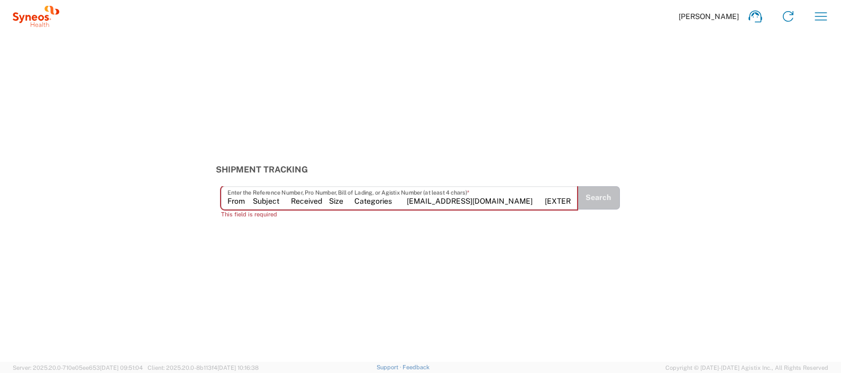
scroll to position [0, 159]
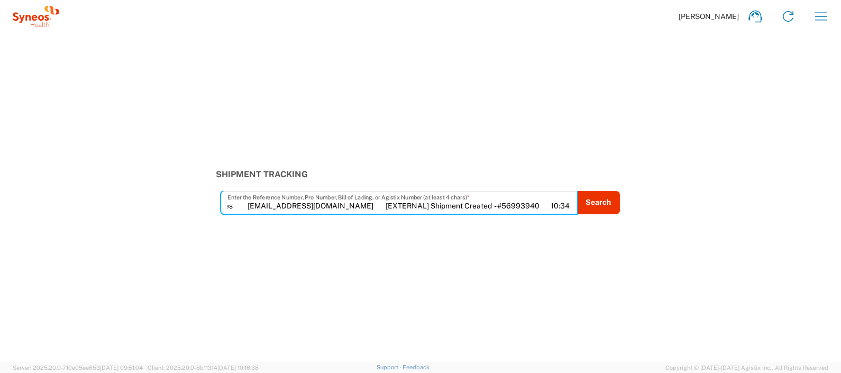
drag, startPoint x: 482, startPoint y: 205, endPoint x: 443, endPoint y: 206, distance: 38.6
click at [443, 206] on input "From Subject Received Size Categories [EMAIL_ADDRESS][DOMAIN_NAME] [EXTERNAL] S…" at bounding box center [399, 202] width 344 height 19
drag, startPoint x: 552, startPoint y: 207, endPoint x: 180, endPoint y: 198, distance: 372.3
click at [180, 198] on div "Shipment Tracking From Subject Received Size Categories [EMAIL_ADDRESS][DOMAIN_…" at bounding box center [420, 191] width 841 height 44
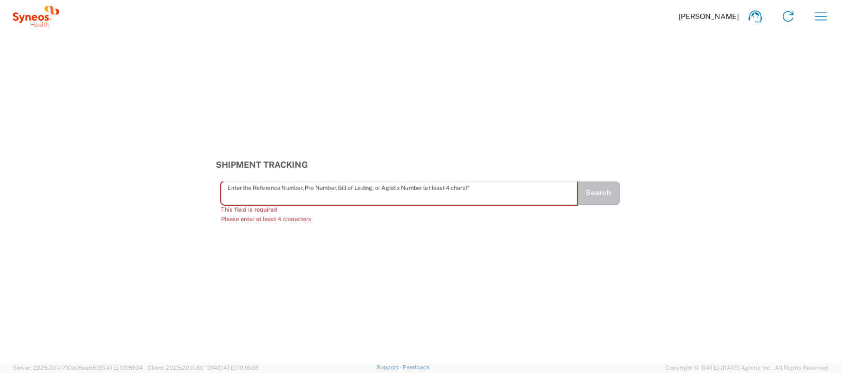
paste input "56993940"
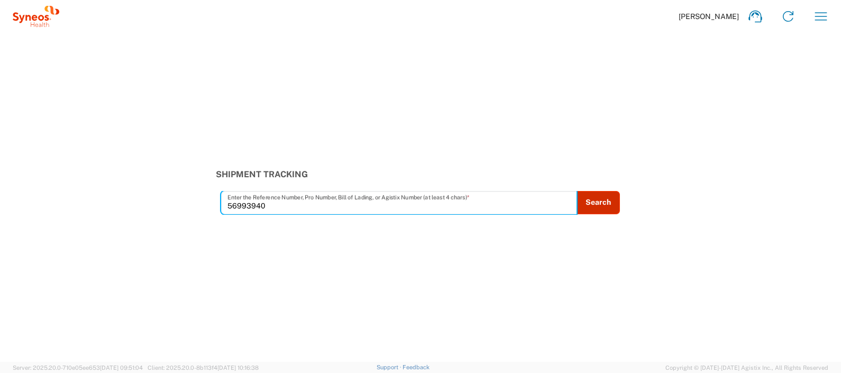
type input "56993940"
click at [579, 197] on button "Search" at bounding box center [597, 202] width 43 height 23
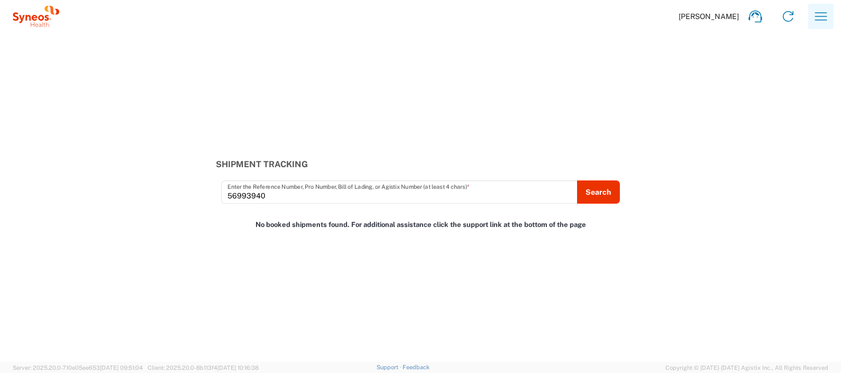
click at [672, 14] on icon "button" at bounding box center [820, 16] width 17 height 17
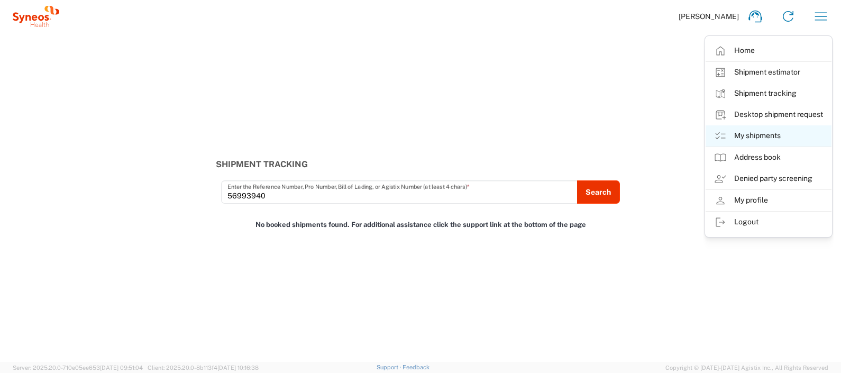
click at [672, 137] on link "My shipments" at bounding box center [768, 135] width 126 height 21
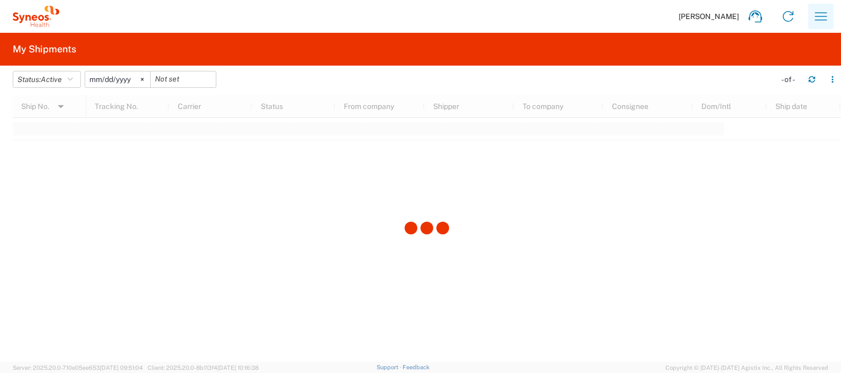
click at [672, 18] on icon "button" at bounding box center [820, 16] width 17 height 17
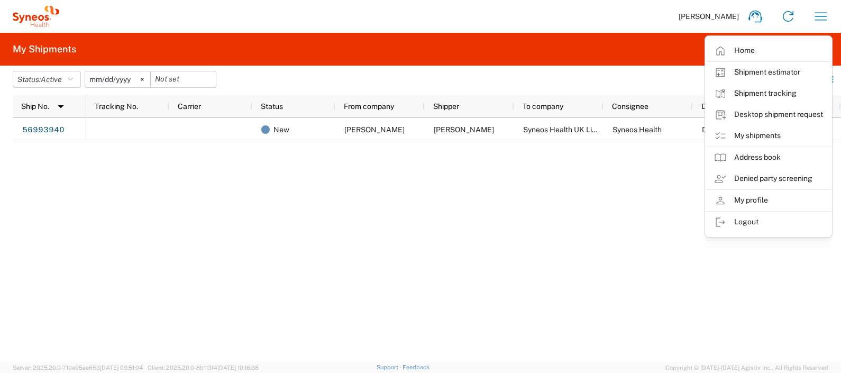
click at [578, 200] on div "New Latifah Kibui LATIFAH KIBUI Syneos Health UK Limited Syneos Health Domestic…" at bounding box center [463, 240] width 754 height 244
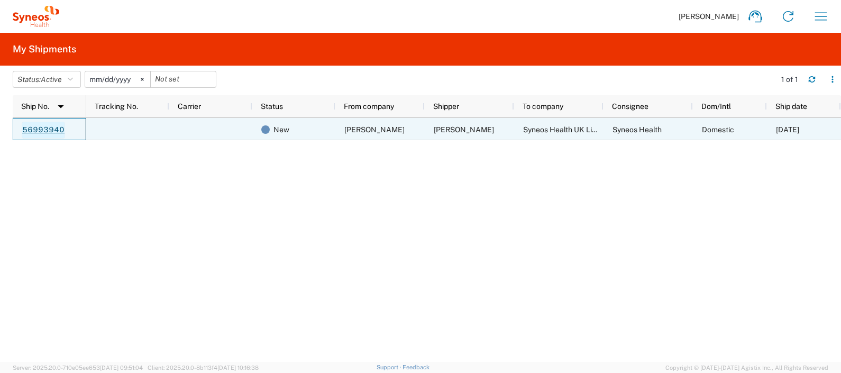
click at [50, 128] on link "56993940" at bounding box center [43, 130] width 43 height 17
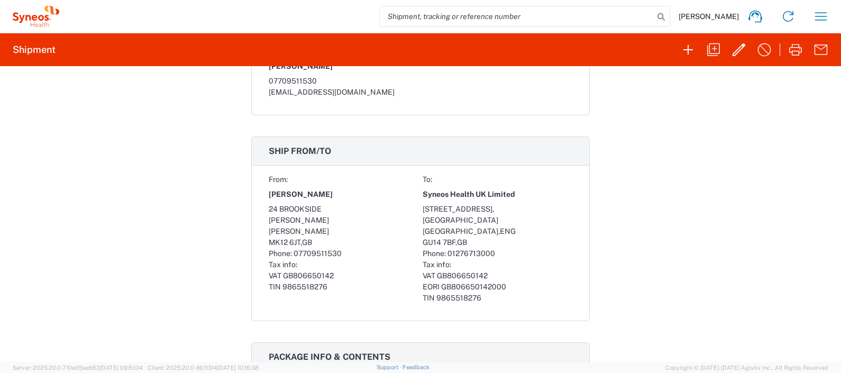
scroll to position [370, 0]
